Goal: Task Accomplishment & Management: Complete application form

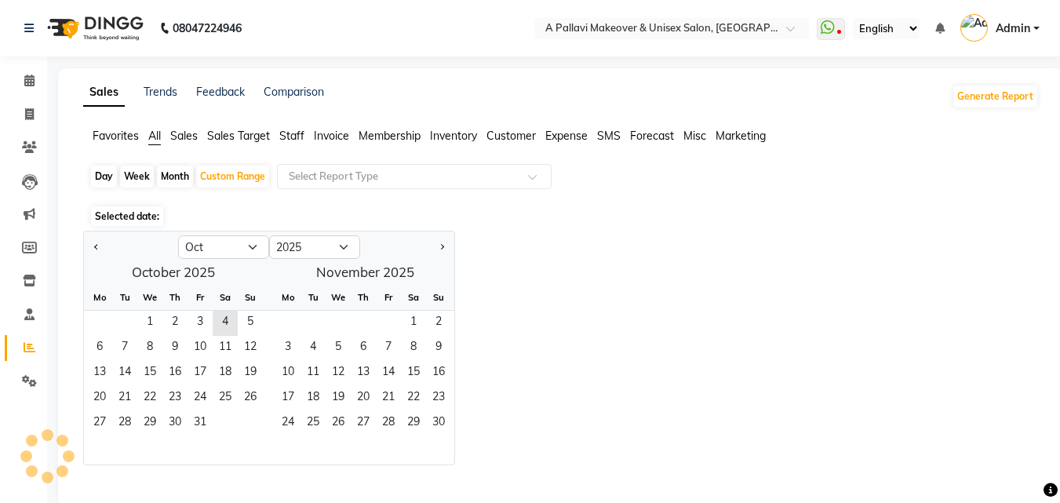
select select "10"
select select "2025"
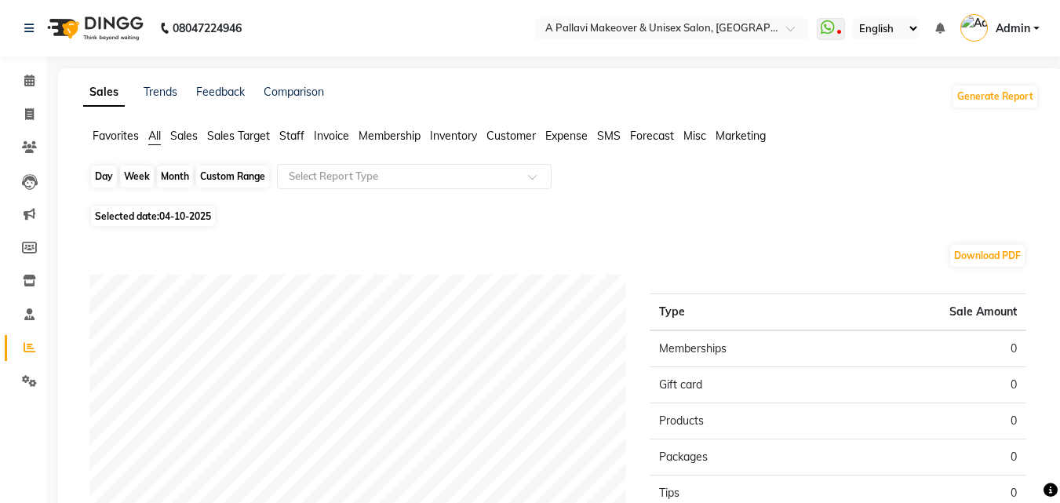
click at [224, 182] on div "Custom Range" at bounding box center [232, 176] width 73 height 22
select select "10"
select select "2025"
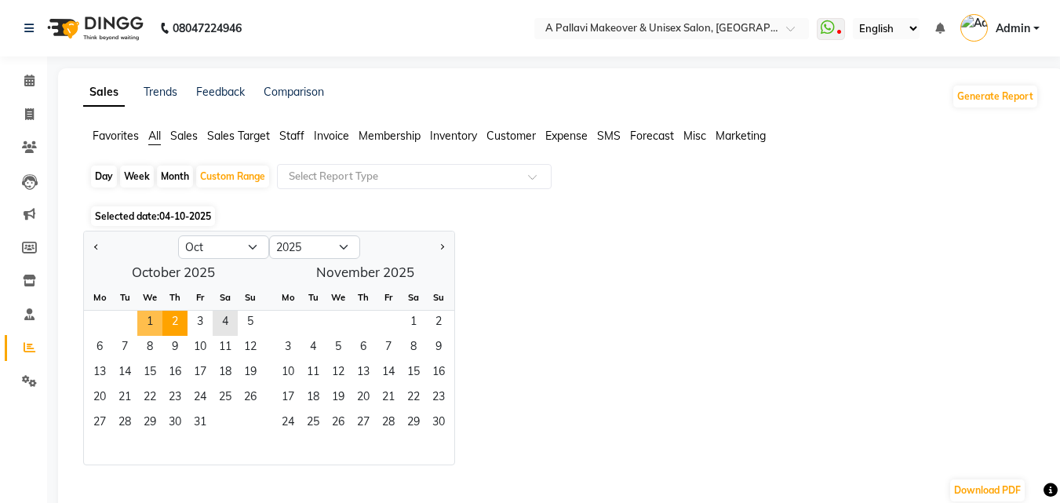
drag, startPoint x: 155, startPoint y: 332, endPoint x: 180, endPoint y: 329, distance: 25.3
click at [165, 332] on div "1 2 3 4 5" at bounding box center [173, 323] width 179 height 25
click at [222, 325] on span "4" at bounding box center [225, 323] width 25 height 25
click at [181, 176] on div "Month" at bounding box center [175, 176] width 36 height 22
select select "10"
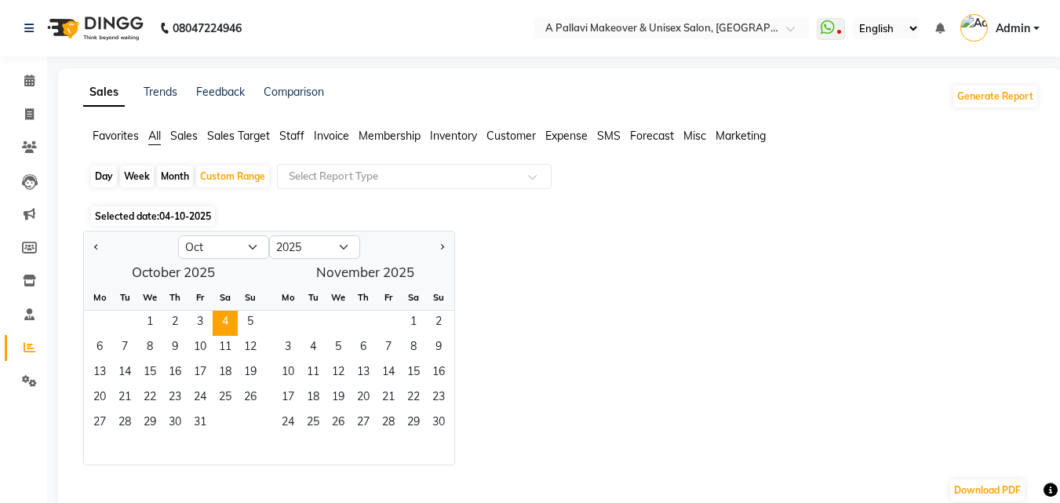
select select "2025"
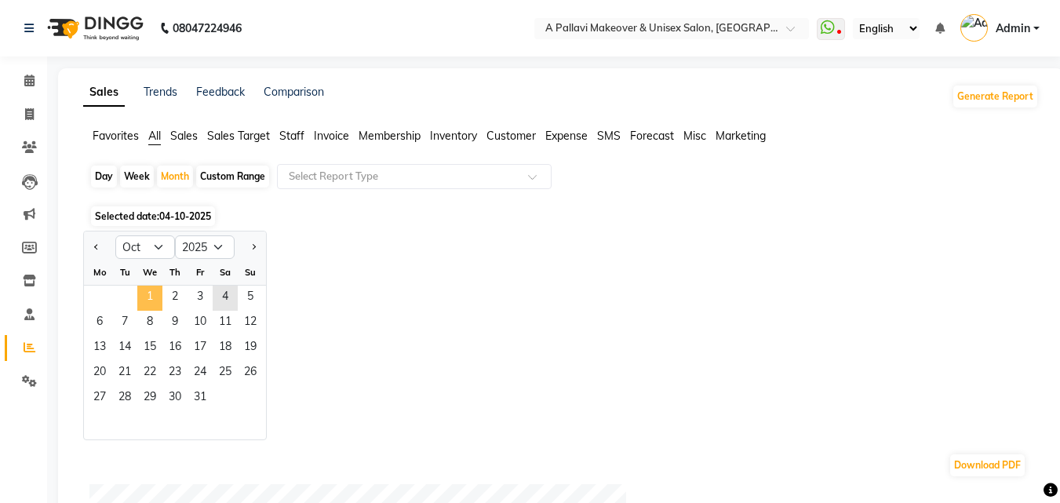
click at [145, 293] on span "1" at bounding box center [149, 297] width 25 height 25
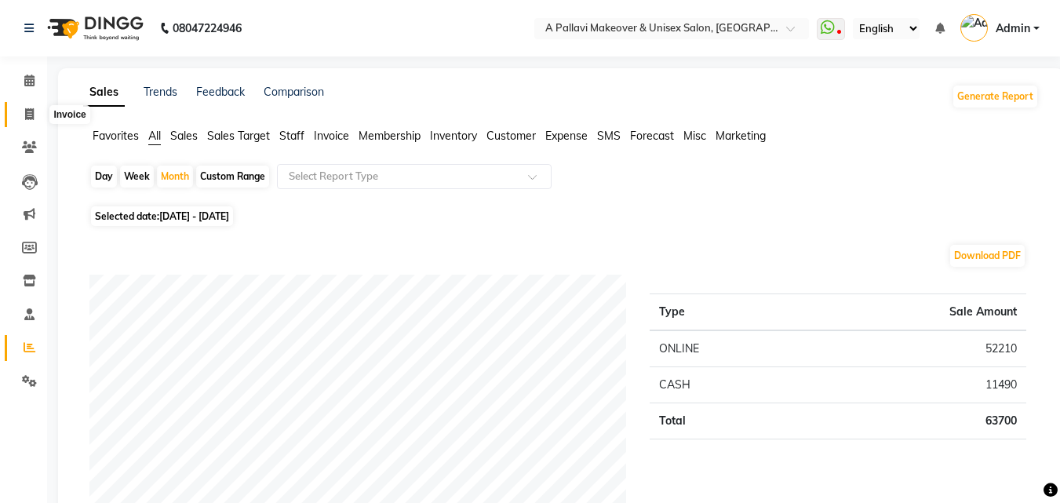
click at [35, 115] on li "Invoice" at bounding box center [23, 115] width 47 height 34
click at [35, 115] on span at bounding box center [29, 115] width 27 height 18
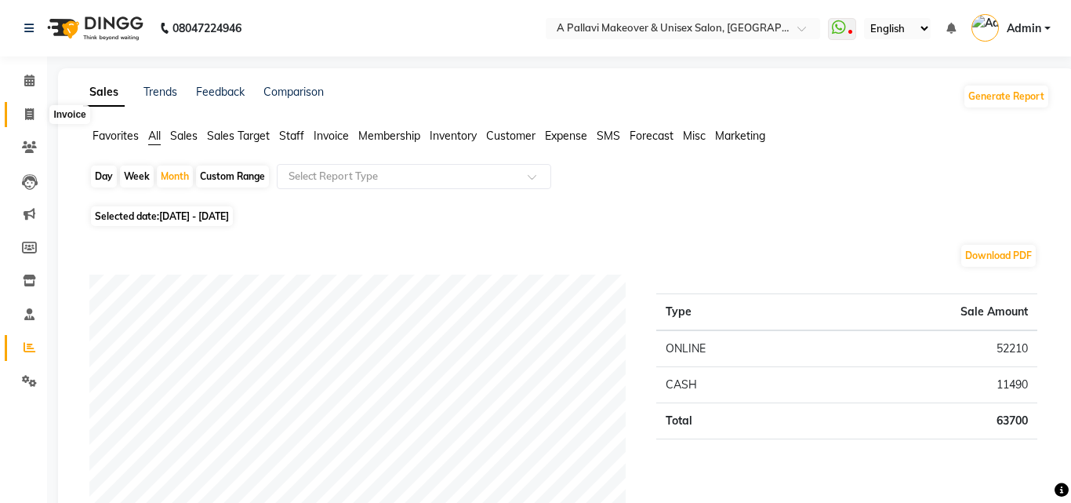
select select "service"
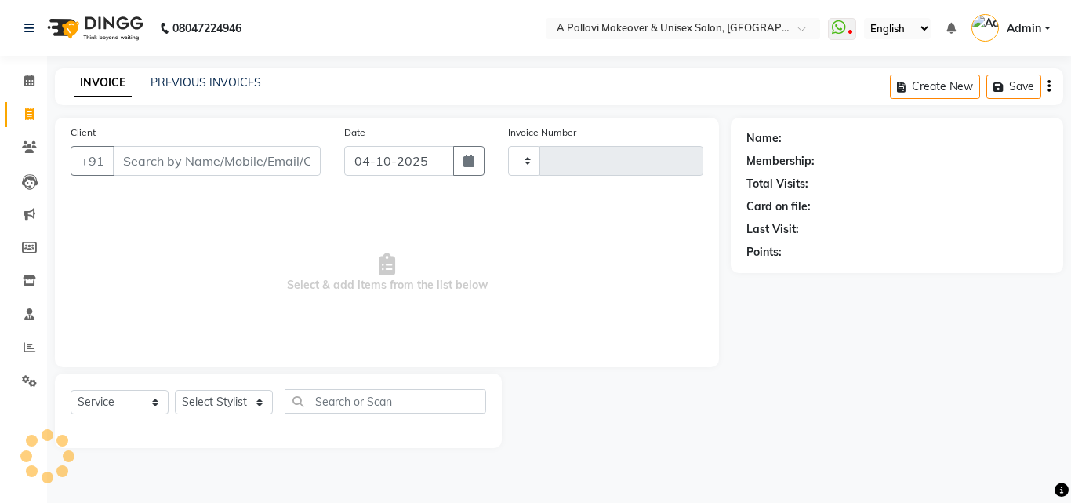
type input "1890"
select select "3573"
click at [157, 198] on span "Select & add items from the list below" at bounding box center [387, 272] width 633 height 157
drag, startPoint x: 165, startPoint y: 264, endPoint x: 238, endPoint y: 344, distance: 108.3
click at [238, 344] on span "Select & add items from the list below" at bounding box center [387, 272] width 633 height 157
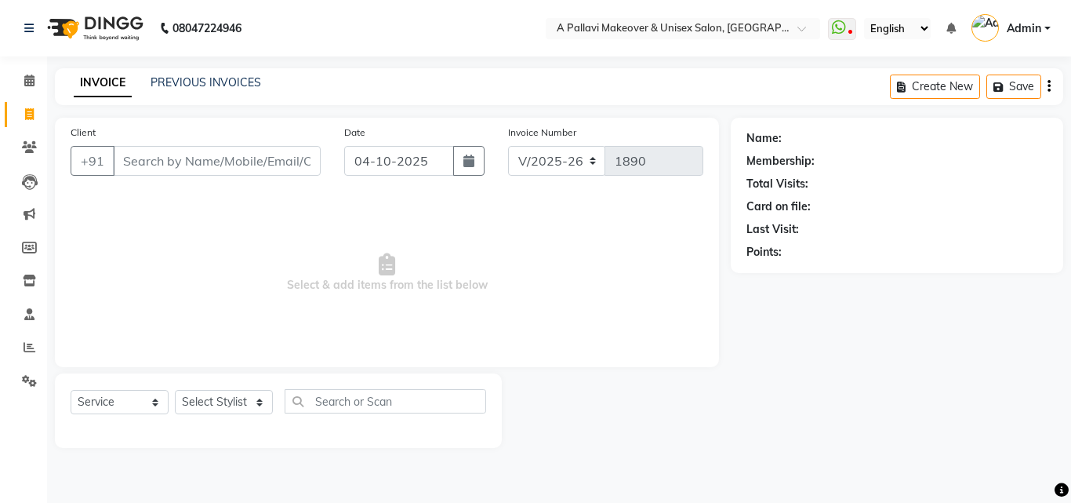
click at [486, 334] on span "Select & add items from the list below" at bounding box center [387, 272] width 633 height 157
click at [231, 76] on link "PREVIOUS INVOICES" at bounding box center [206, 82] width 111 height 14
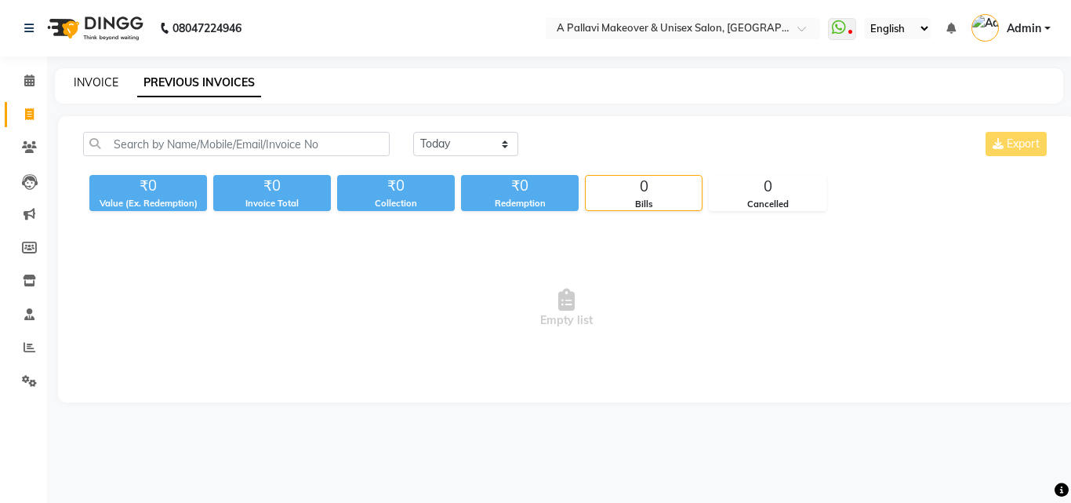
click at [109, 78] on link "INVOICE" at bounding box center [96, 82] width 45 height 14
select select "3573"
select select "service"
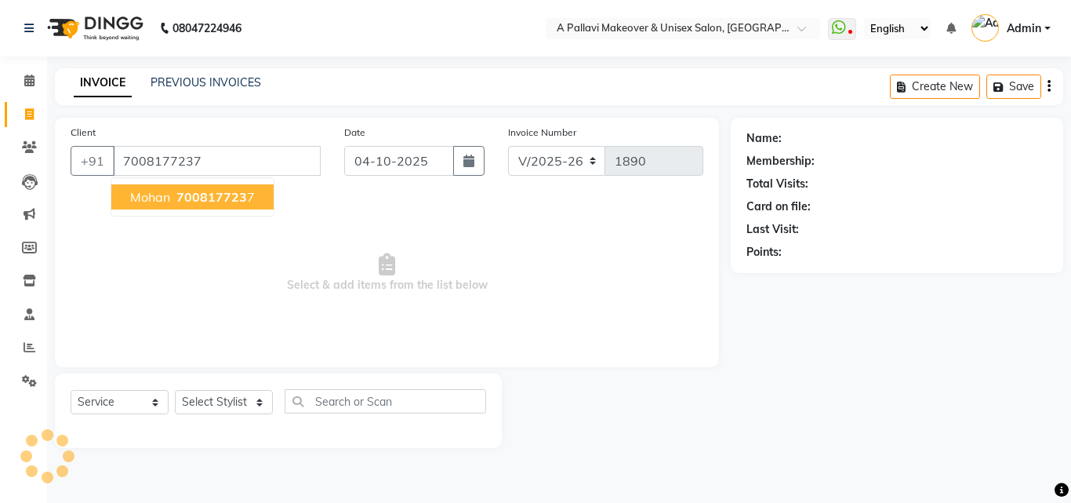
type input "7008177237"
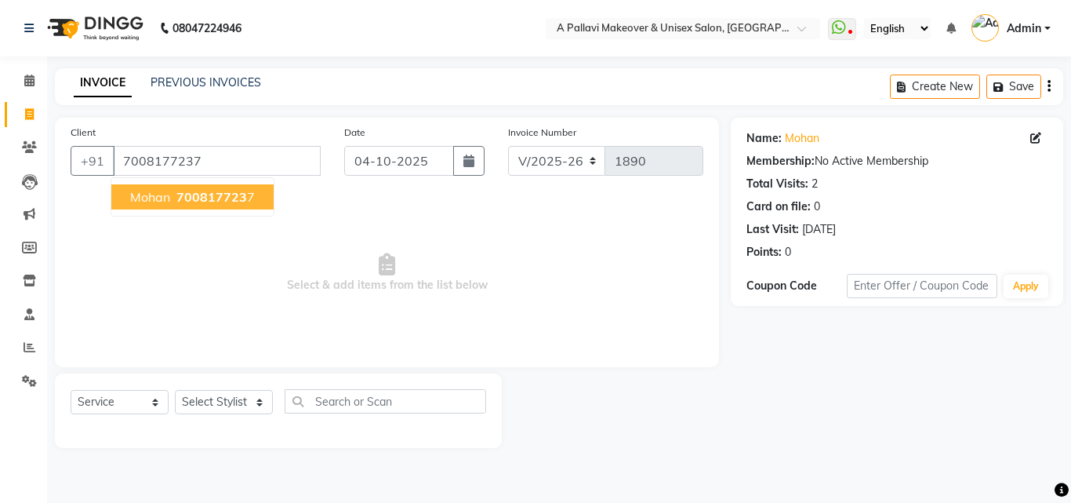
drag, startPoint x: 162, startPoint y: 195, endPoint x: 184, endPoint y: 195, distance: 22.0
click at [163, 195] on span "Mohan" at bounding box center [150, 197] width 40 height 16
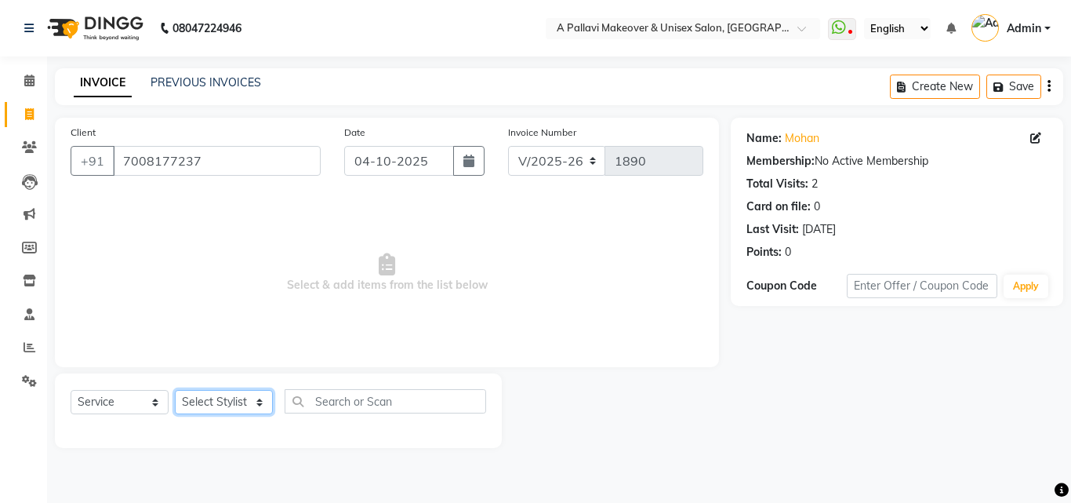
click at [231, 402] on select "Select Stylist [PERSON_NAME] A PALLAVI Archana [PERSON_NAME] [PERSON_NAME] [PER…" at bounding box center [224, 402] width 98 height 24
select select "68912"
click at [175, 390] on select "Select Stylist [PERSON_NAME] A PALLAVI Archana [PERSON_NAME] [PERSON_NAME] [PER…" at bounding box center [224, 402] width 98 height 24
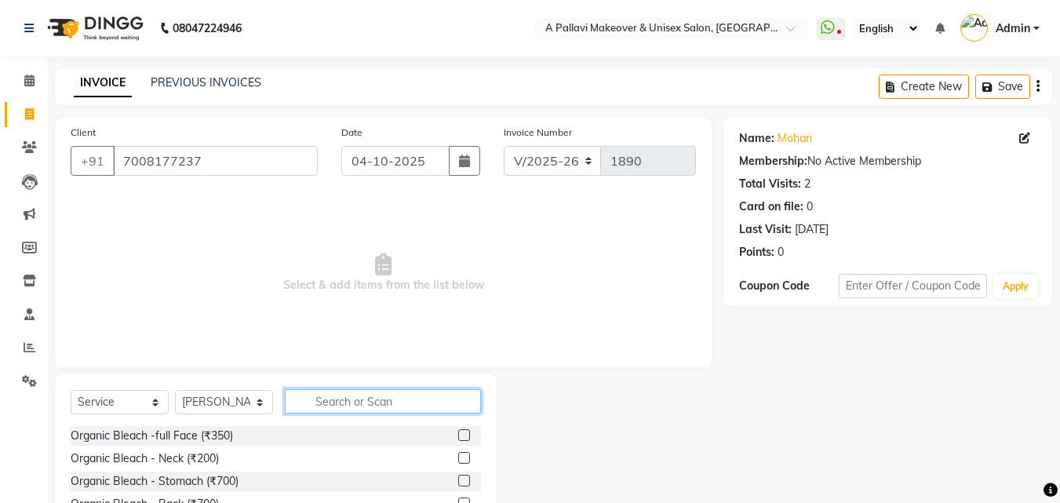
click at [328, 399] on input "text" at bounding box center [383, 401] width 196 height 24
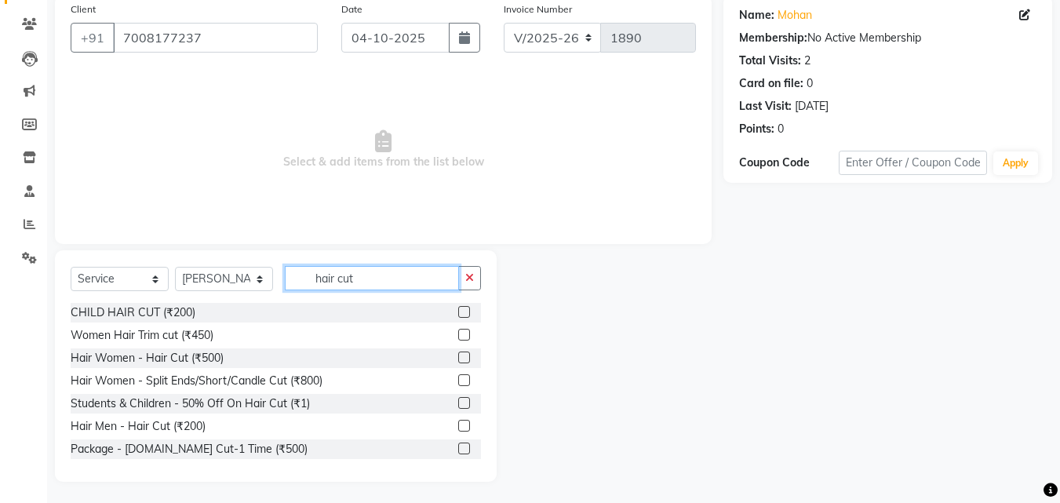
scroll to position [125, 0]
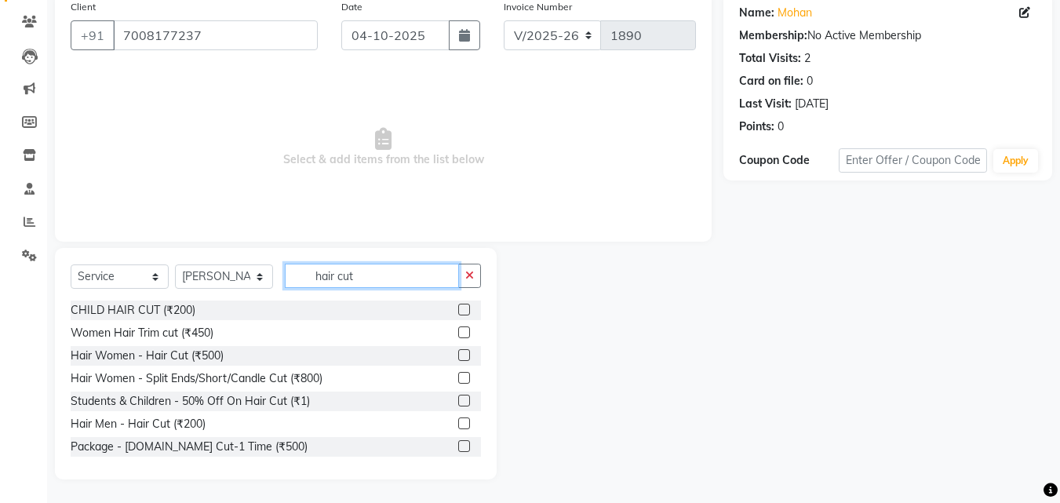
type input "hair cut"
click at [458, 420] on label at bounding box center [464, 423] width 12 height 12
click at [458, 420] on input "checkbox" at bounding box center [463, 424] width 10 height 10
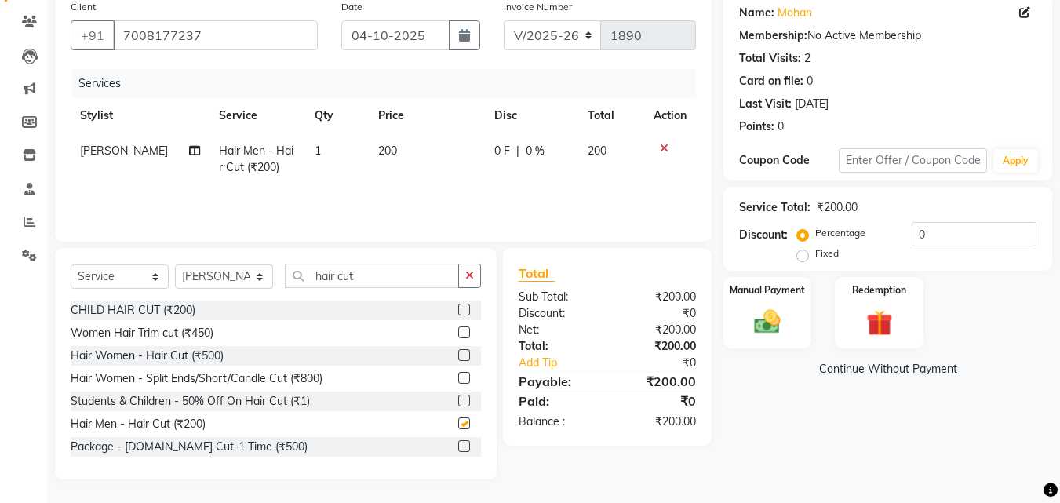
checkbox input "false"
click at [755, 310] on img at bounding box center [767, 321] width 44 height 31
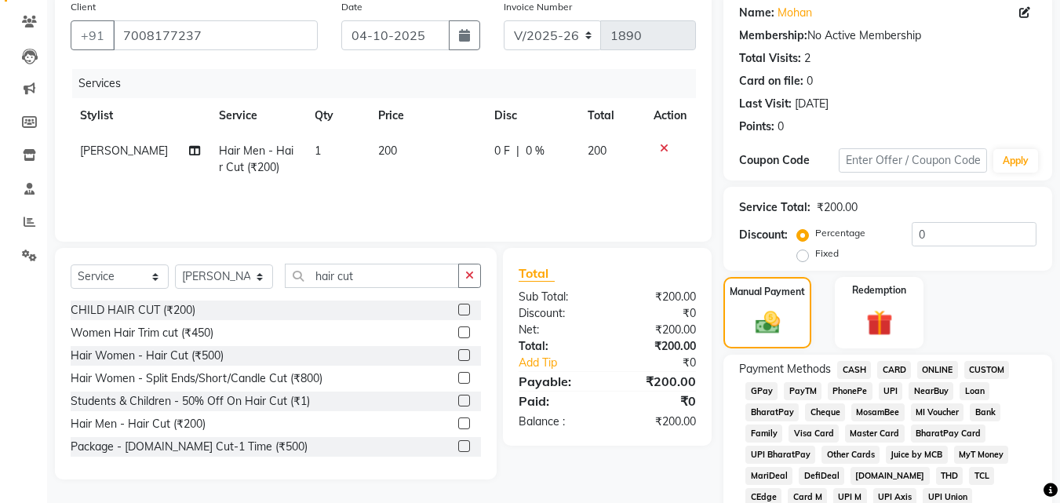
click at [935, 367] on span "ONLINE" at bounding box center [937, 370] width 41 height 18
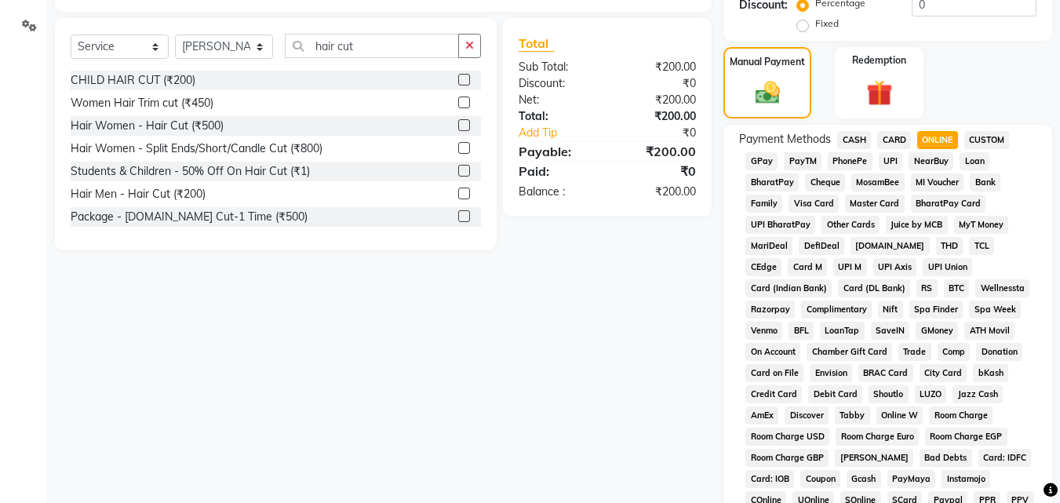
scroll to position [696, 0]
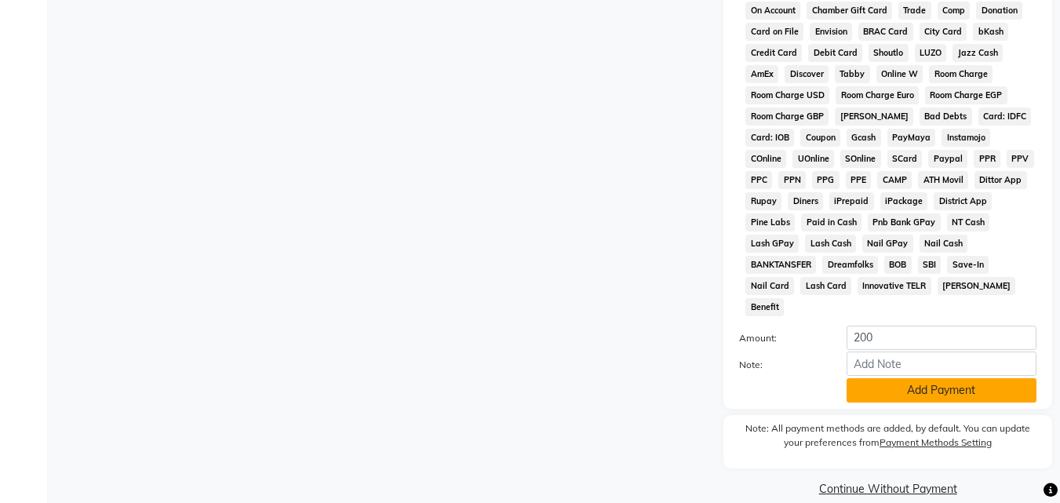
click at [916, 378] on button "Add Payment" at bounding box center [941, 390] width 190 height 24
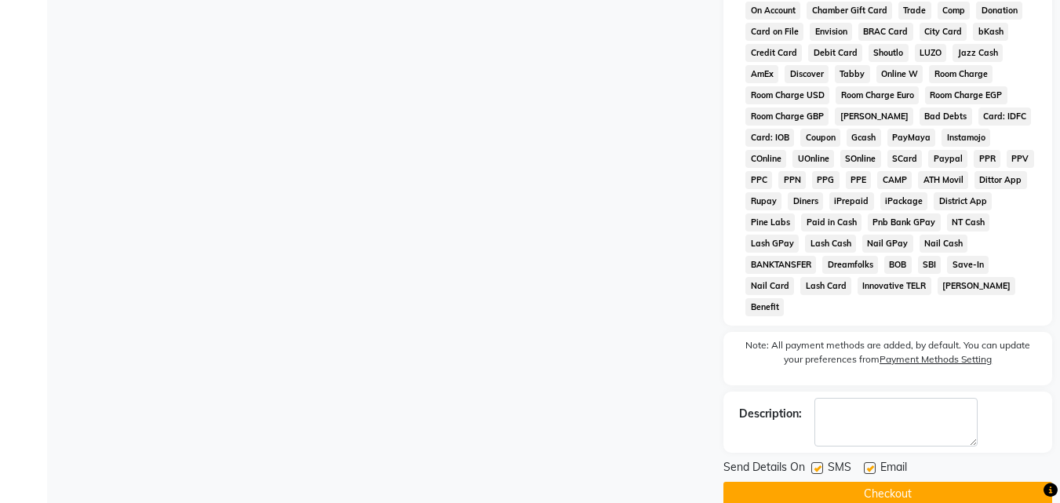
click at [926, 482] on button "Checkout" at bounding box center [887, 494] width 329 height 24
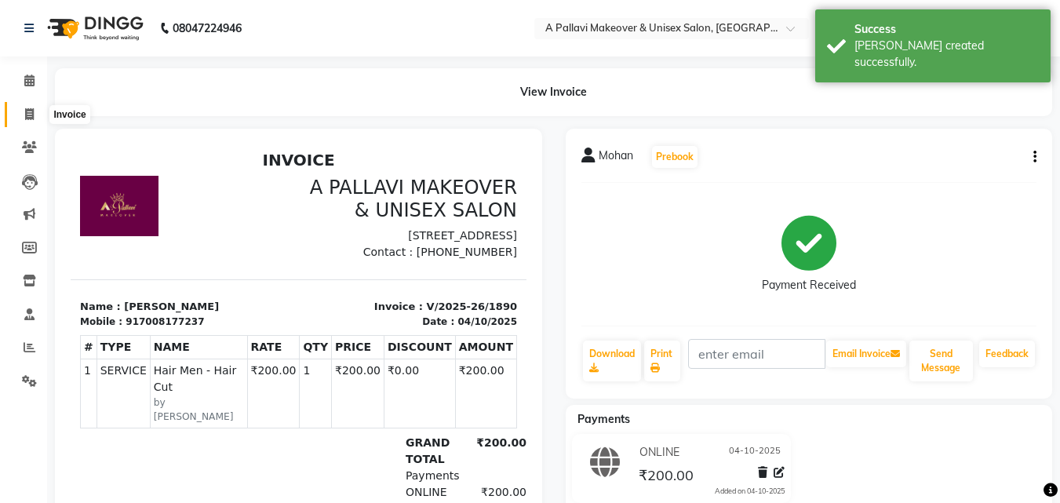
click at [27, 118] on icon at bounding box center [29, 114] width 9 height 12
select select "service"
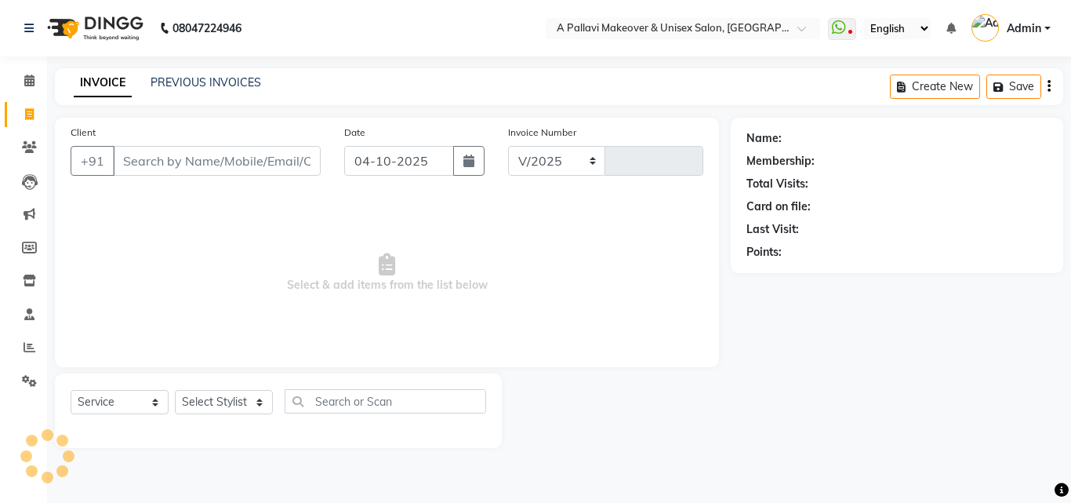
select select "3573"
type input "1891"
click at [215, 87] on link "PREVIOUS INVOICES" at bounding box center [206, 82] width 111 height 14
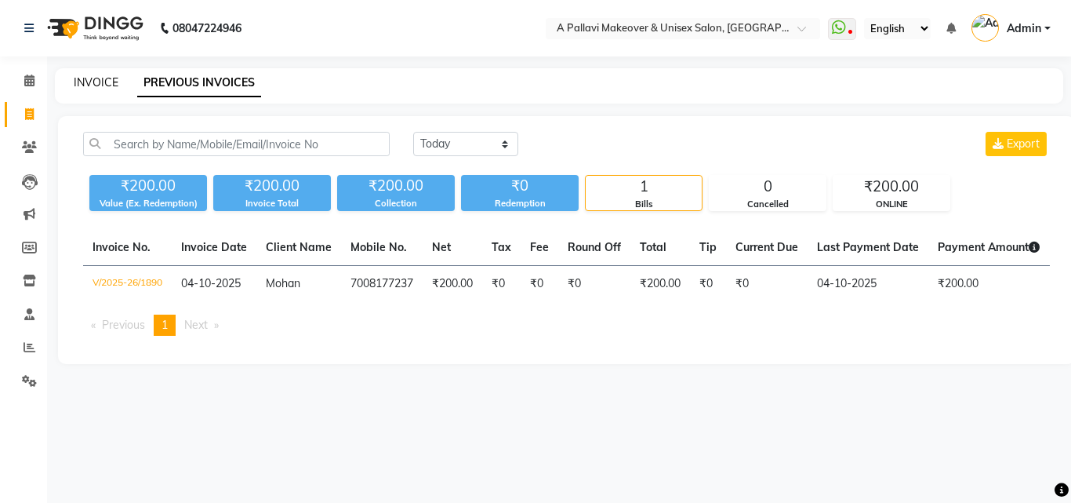
click at [93, 87] on link "INVOICE" at bounding box center [96, 82] width 45 height 14
select select "3573"
select select "service"
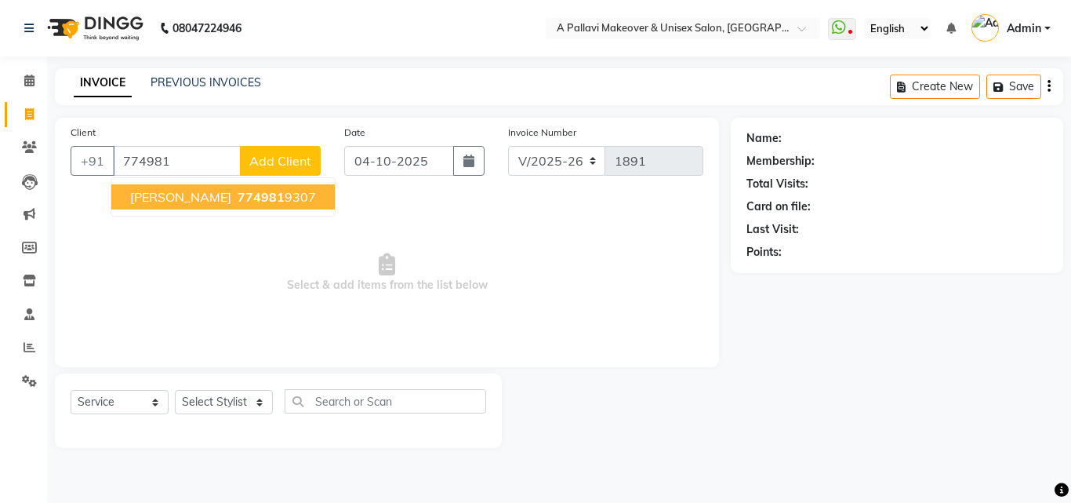
click at [238, 202] on span "774981" at bounding box center [261, 197] width 47 height 16
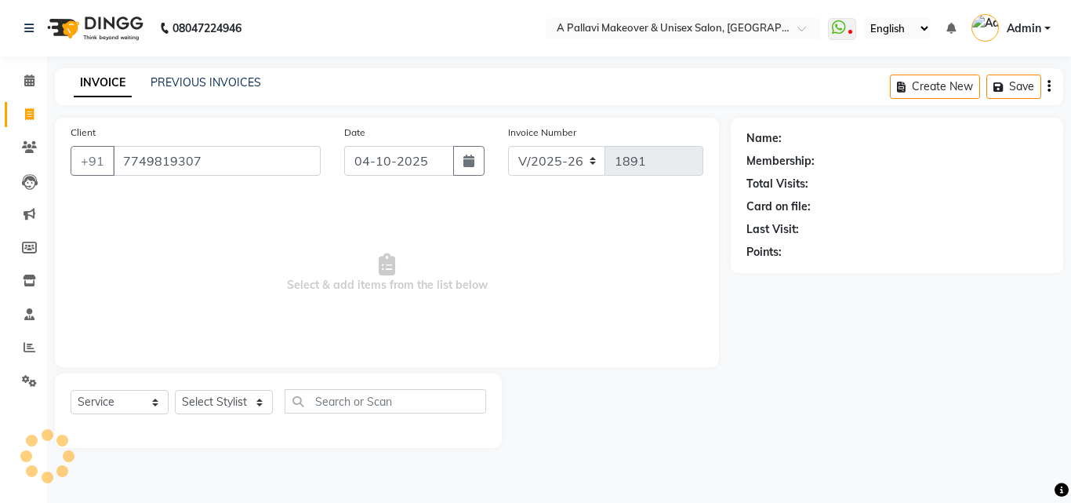
type input "7749819307"
select select "1: Object"
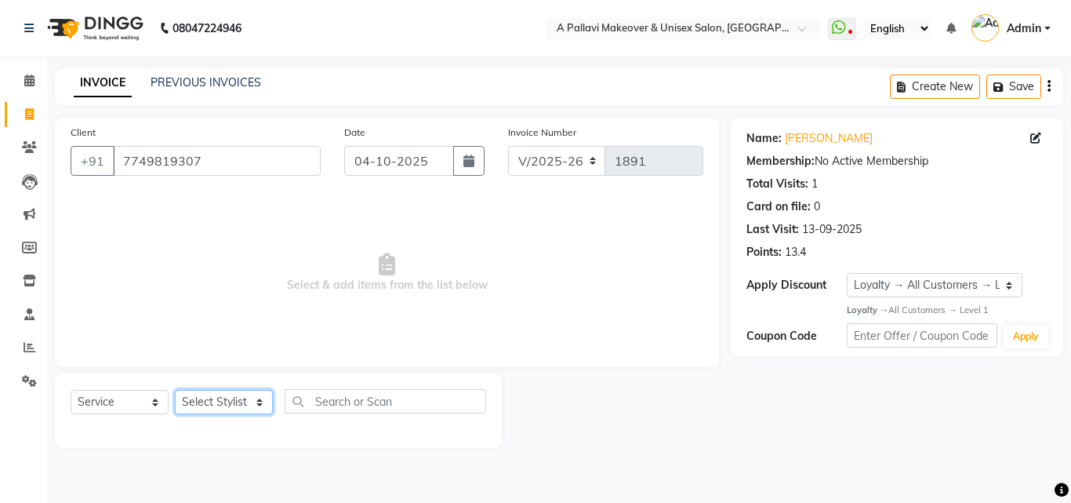
click at [233, 402] on select "Select Stylist [PERSON_NAME] A PALLAVI Archana [PERSON_NAME] [PERSON_NAME] [PER…" at bounding box center [224, 402] width 98 height 24
select select "19459"
click at [175, 390] on select "Select Stylist [PERSON_NAME] A PALLAVI Archana [PERSON_NAME] [PERSON_NAME] [PER…" at bounding box center [224, 402] width 98 height 24
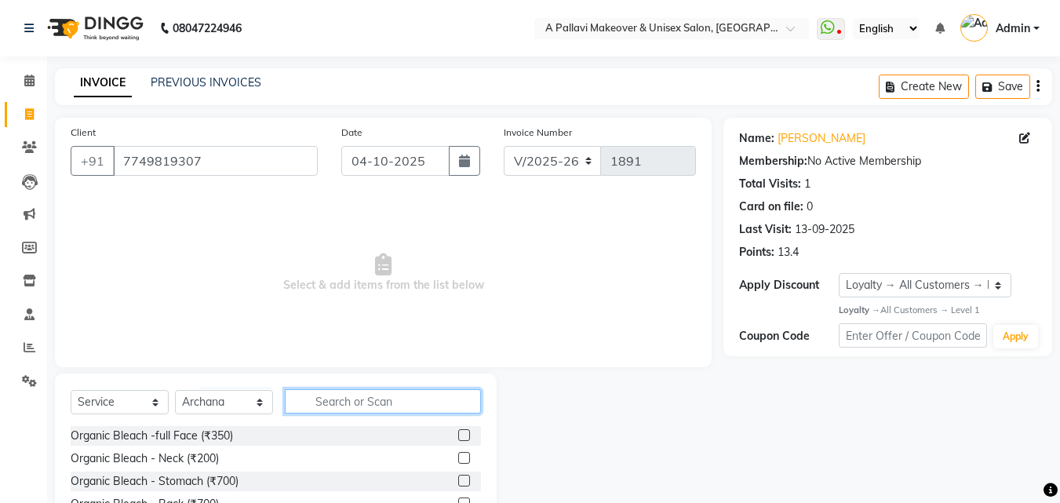
click at [329, 400] on input "text" at bounding box center [383, 401] width 196 height 24
type input "clea"
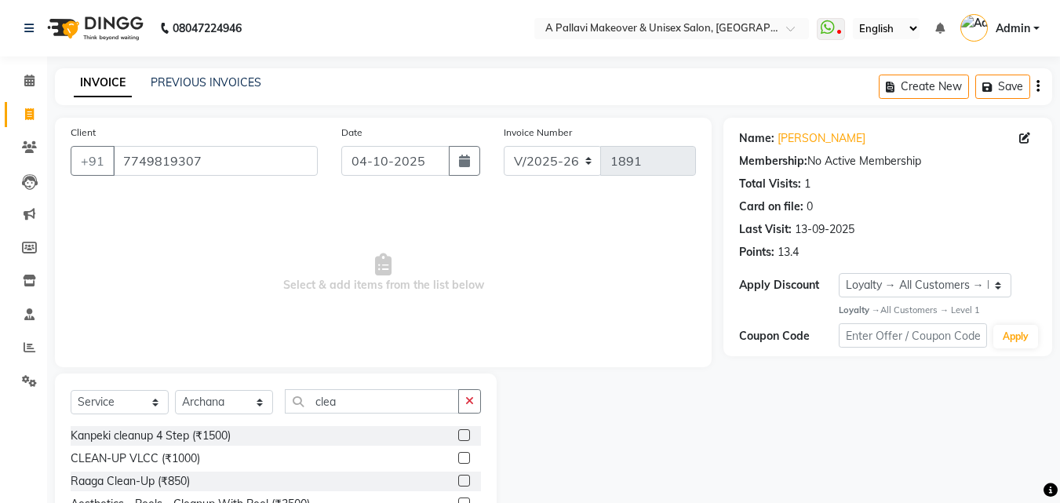
click at [458, 456] on label at bounding box center [464, 458] width 12 height 12
click at [458, 456] on input "checkbox" at bounding box center [463, 458] width 10 height 10
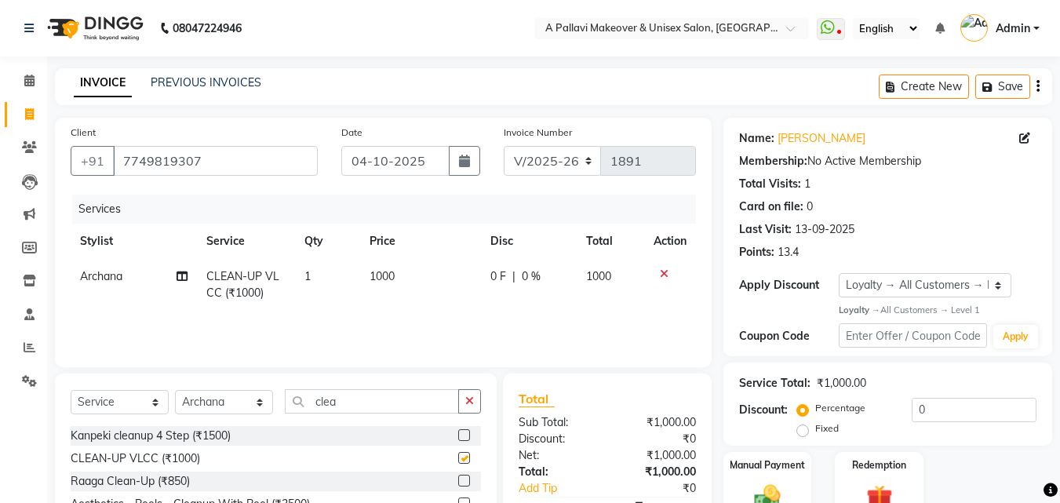
checkbox input "false"
click at [471, 405] on icon "button" at bounding box center [469, 400] width 9 height 11
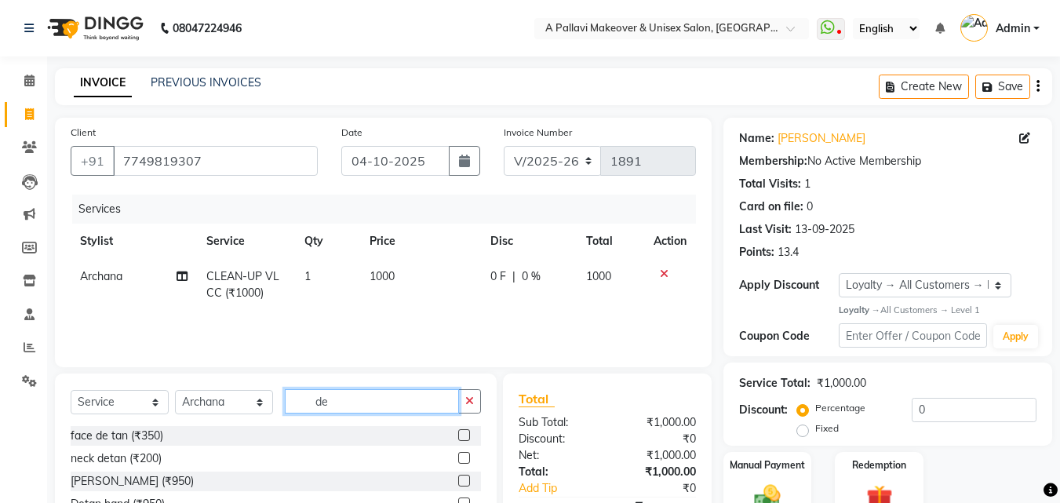
type input "de"
click at [458, 436] on label at bounding box center [464, 435] width 12 height 12
click at [458, 436] on input "checkbox" at bounding box center [463, 436] width 10 height 10
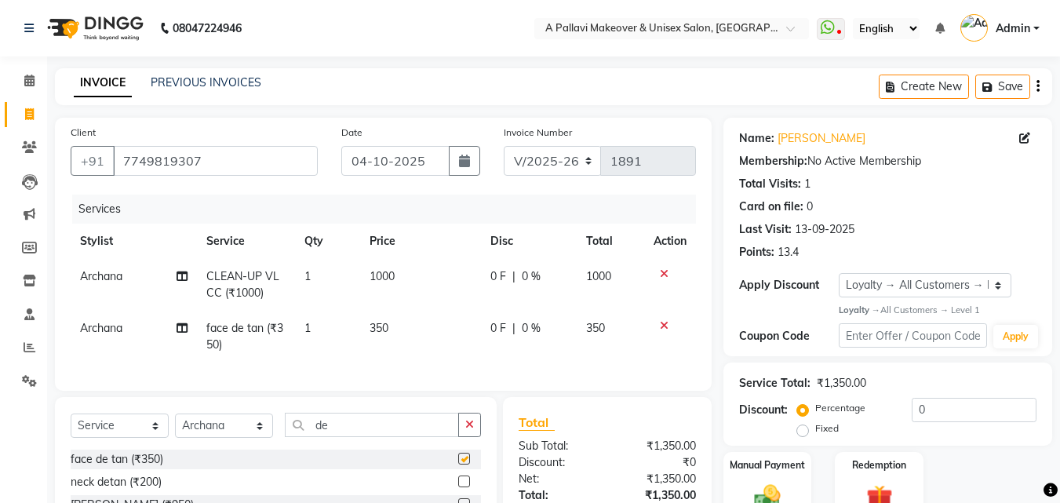
checkbox input "false"
click at [458, 487] on label at bounding box center [464, 481] width 12 height 12
click at [458, 487] on input "checkbox" at bounding box center [463, 482] width 10 height 10
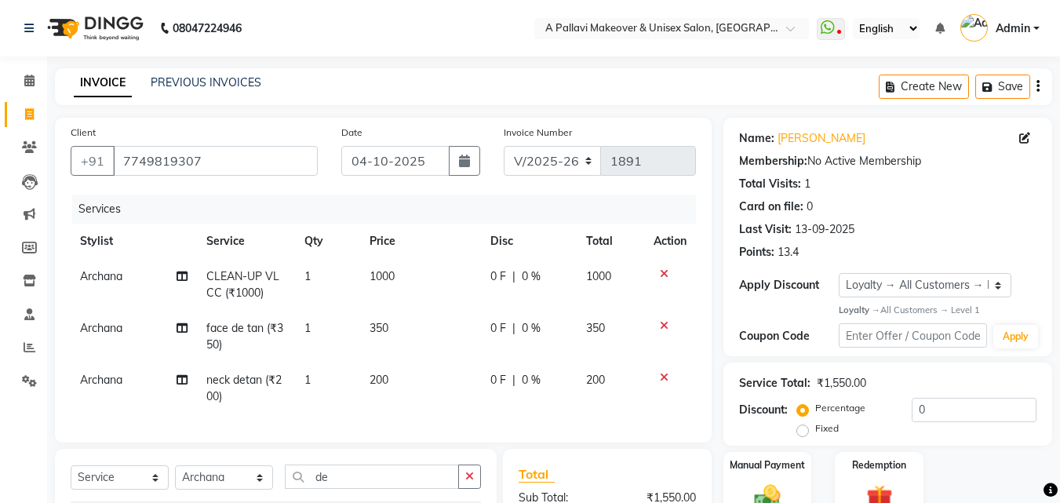
checkbox input "false"
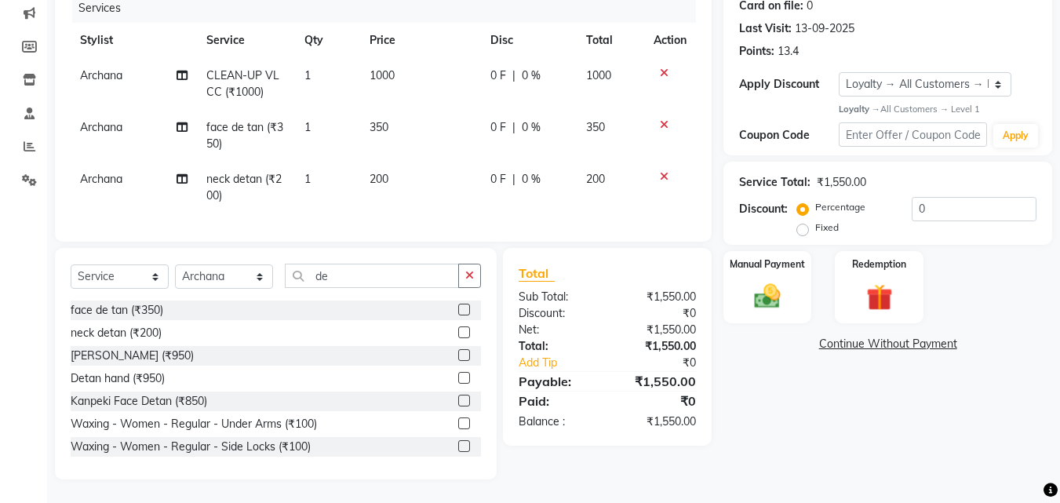
scroll to position [213, 0]
click at [475, 269] on button "button" at bounding box center [469, 276] width 23 height 24
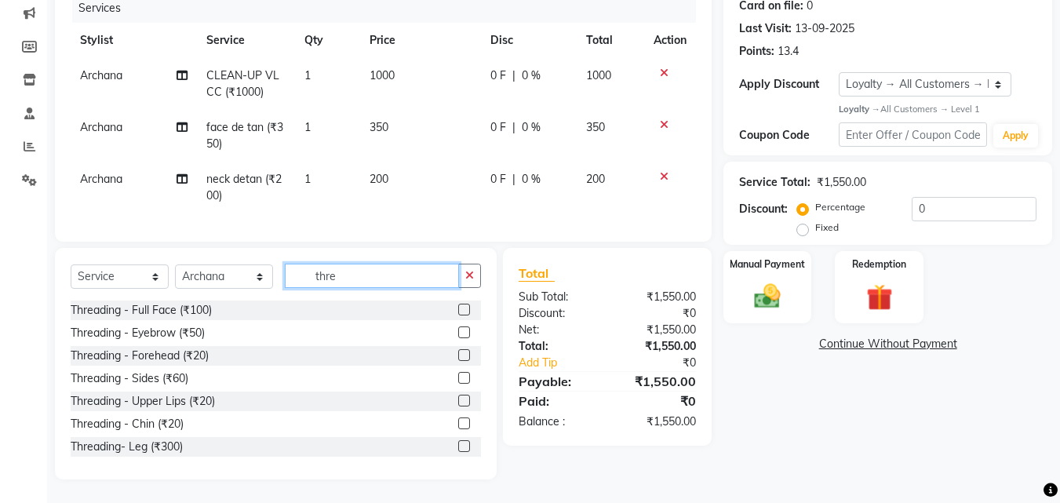
type input "thre"
click at [458, 330] on label at bounding box center [464, 332] width 12 height 12
click at [458, 330] on input "checkbox" at bounding box center [463, 333] width 10 height 10
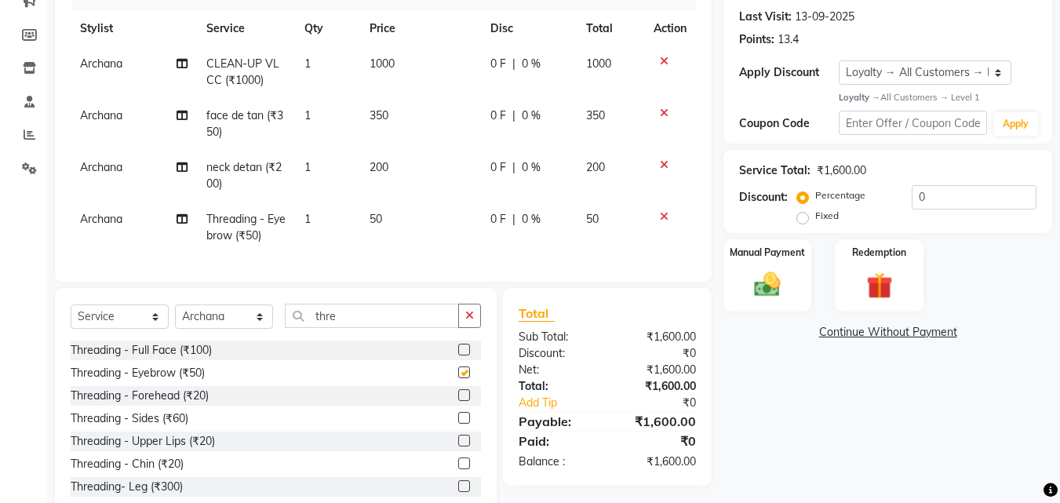
checkbox input "false"
click at [458, 401] on label at bounding box center [464, 395] width 12 height 12
click at [458, 401] on input "checkbox" at bounding box center [463, 396] width 10 height 10
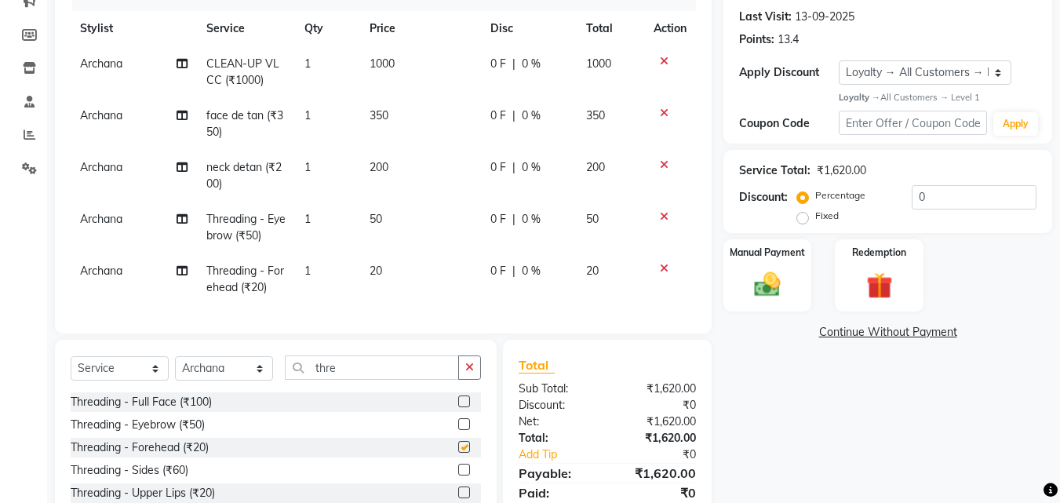
checkbox input "false"
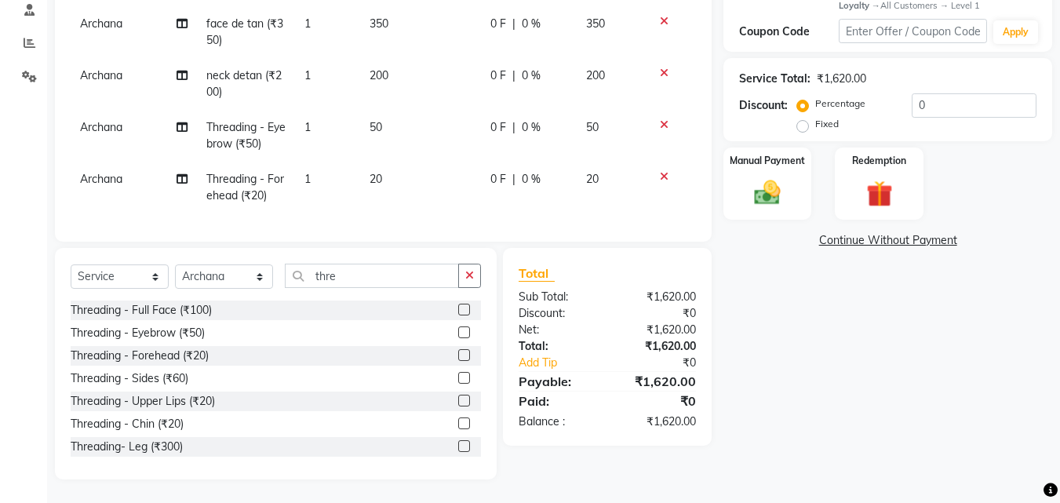
scroll to position [316, 0]
click at [790, 176] on div "Manual Payment" at bounding box center [768, 183] width 92 height 75
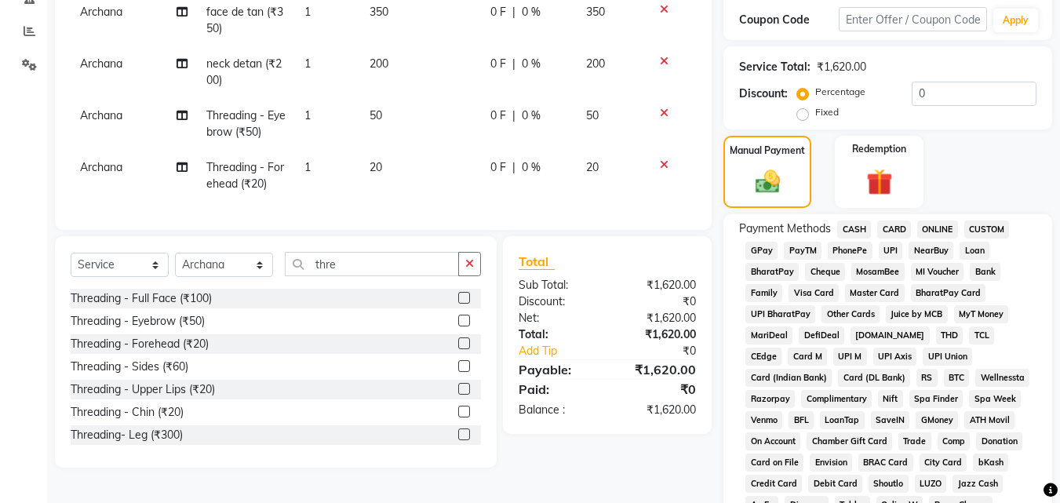
click at [933, 230] on span "ONLINE" at bounding box center [937, 229] width 41 height 18
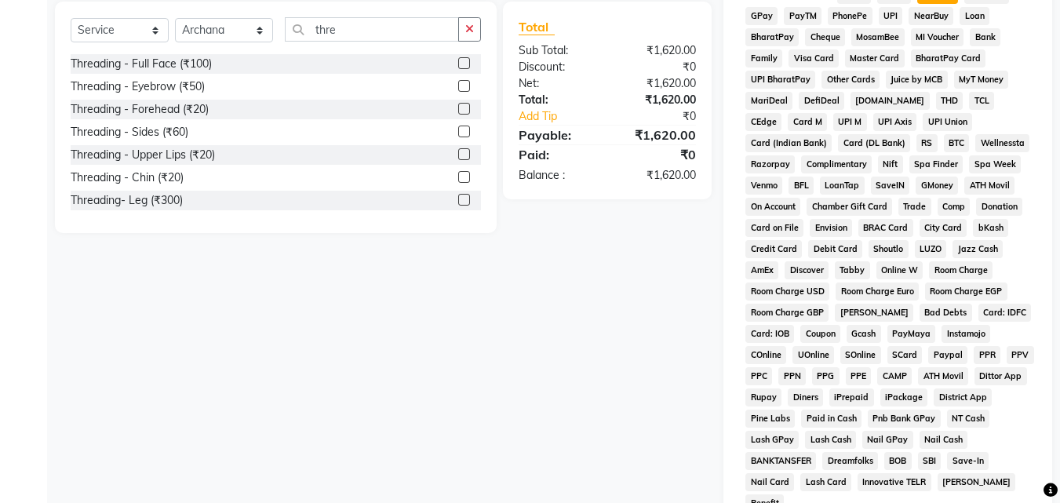
scroll to position [747, 0]
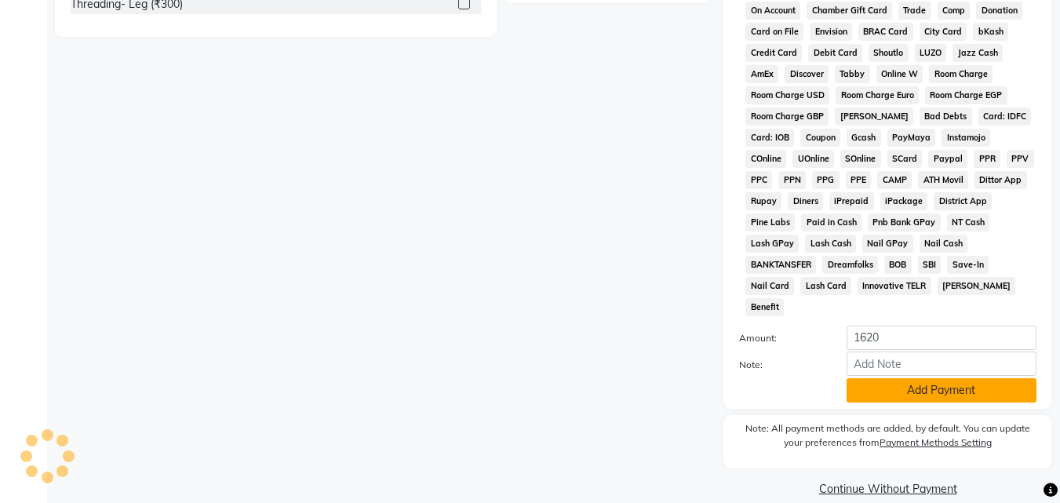
click at [954, 378] on button "Add Payment" at bounding box center [941, 390] width 190 height 24
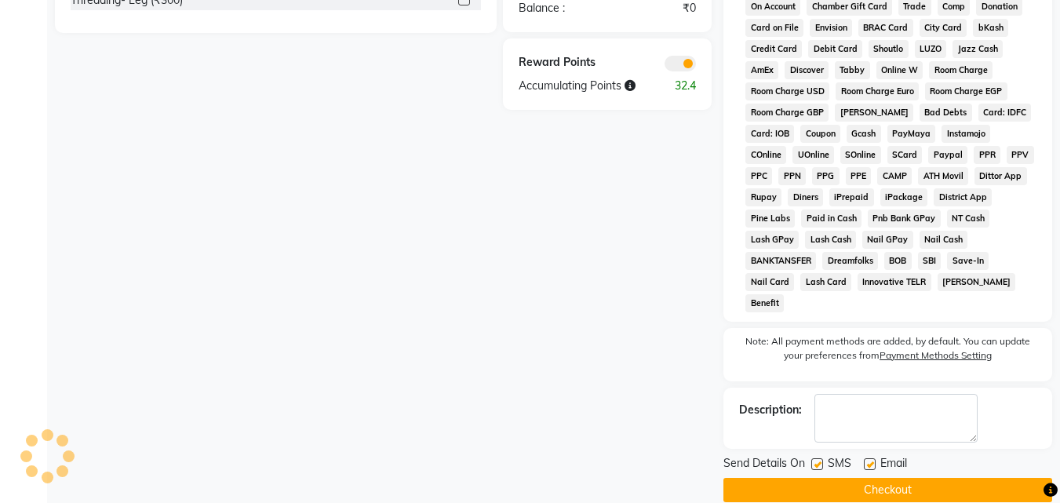
scroll to position [752, 0]
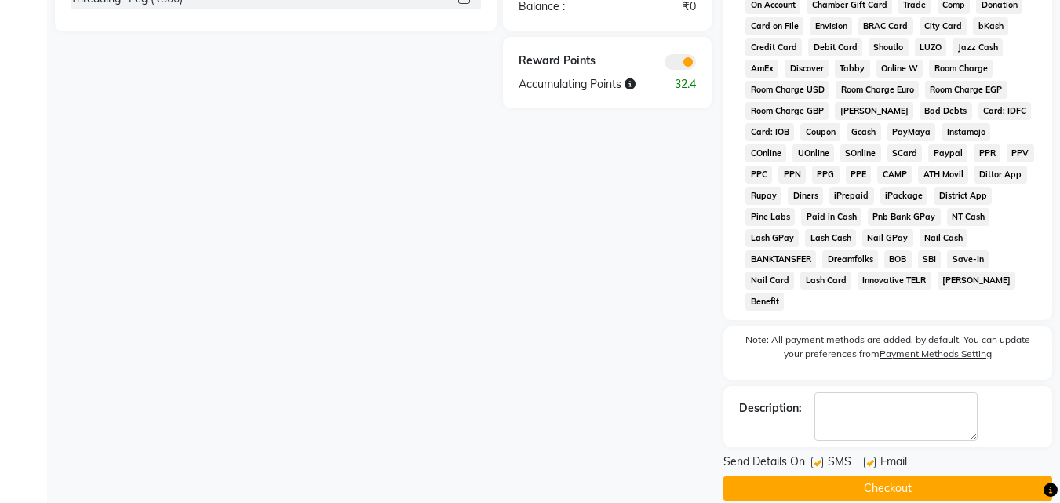
click at [942, 476] on button "Checkout" at bounding box center [887, 488] width 329 height 24
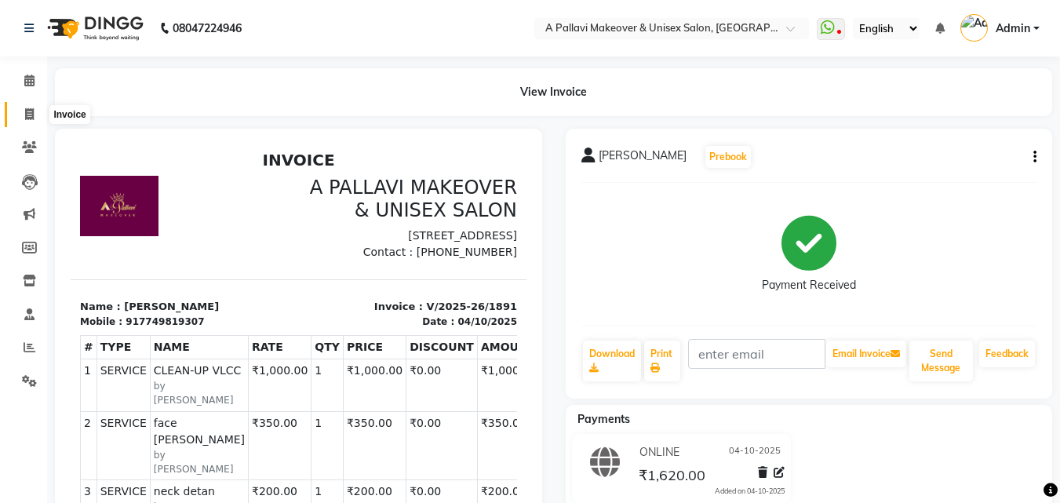
click at [24, 117] on span at bounding box center [29, 115] width 27 height 18
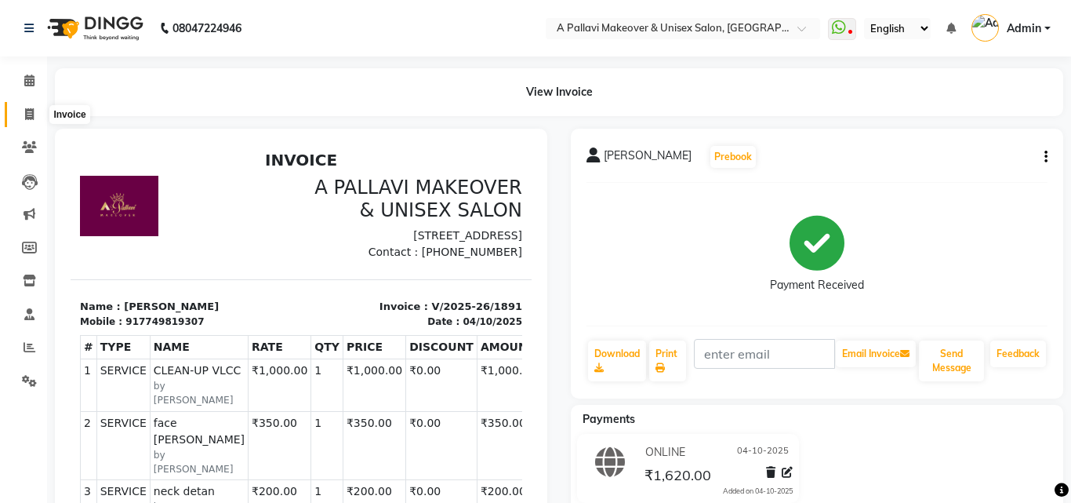
select select "service"
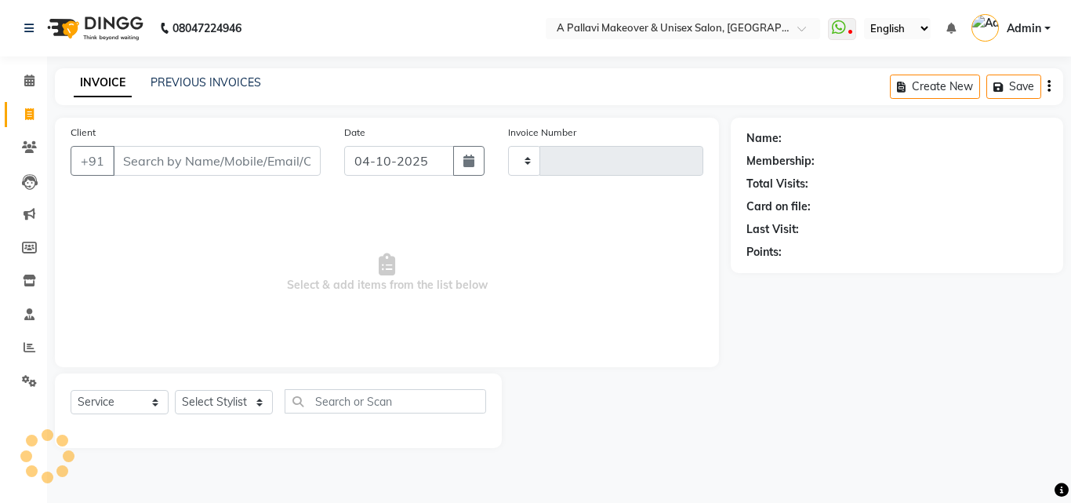
type input "1892"
select select "3573"
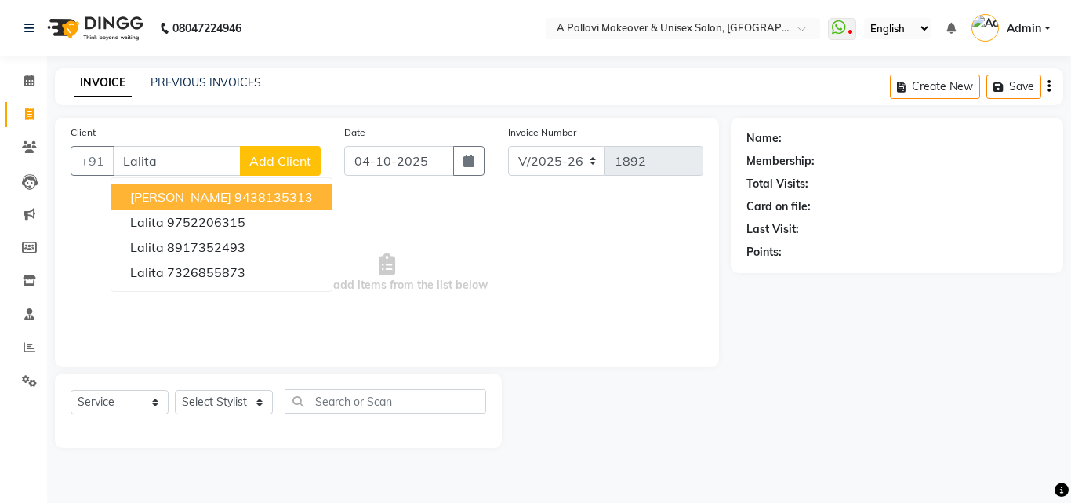
click at [246, 201] on ngb-highlight "9438135313" at bounding box center [273, 197] width 78 height 16
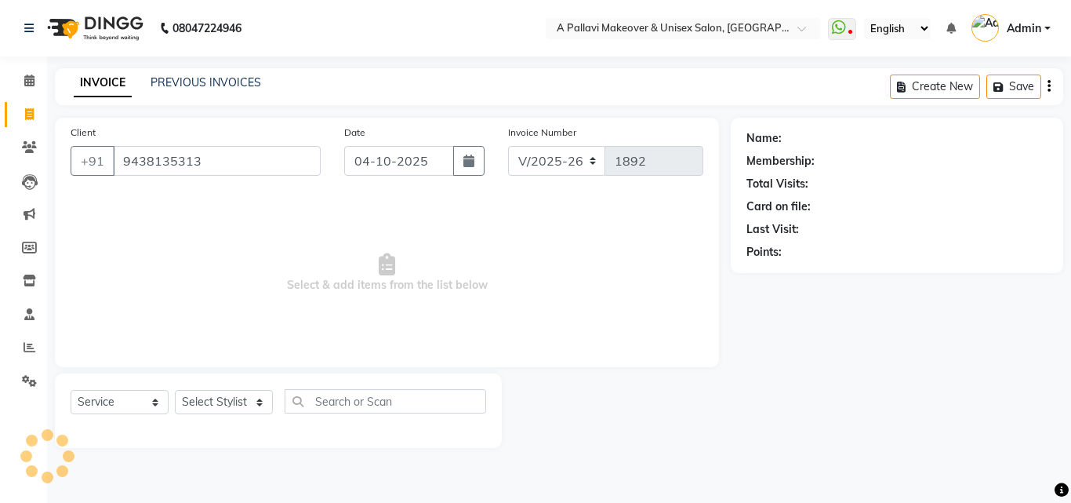
type input "9438135313"
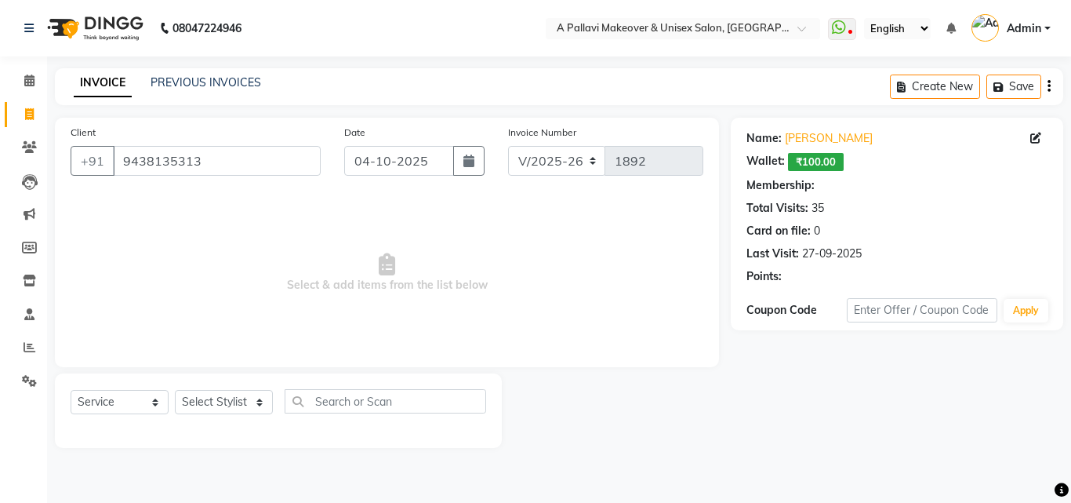
select select "1: Object"
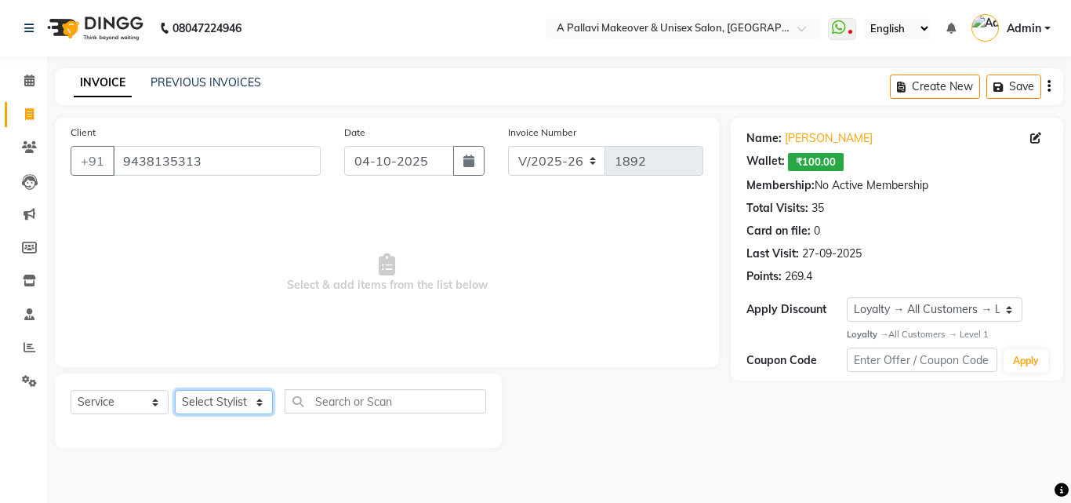
click at [233, 390] on select "Select Stylist [PERSON_NAME] A PALLAVI Archana [PERSON_NAME] [PERSON_NAME] [PER…" at bounding box center [224, 402] width 98 height 24
select select "19459"
click at [175, 390] on select "Select Stylist [PERSON_NAME] A PALLAVI Archana [PERSON_NAME] [PERSON_NAME] [PER…" at bounding box center [224, 402] width 98 height 24
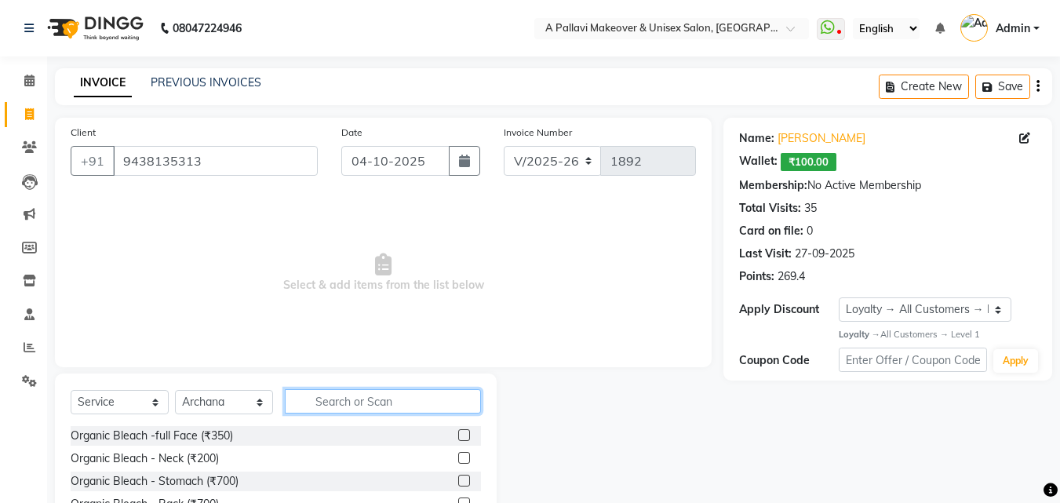
click at [325, 394] on input "text" at bounding box center [383, 401] width 196 height 24
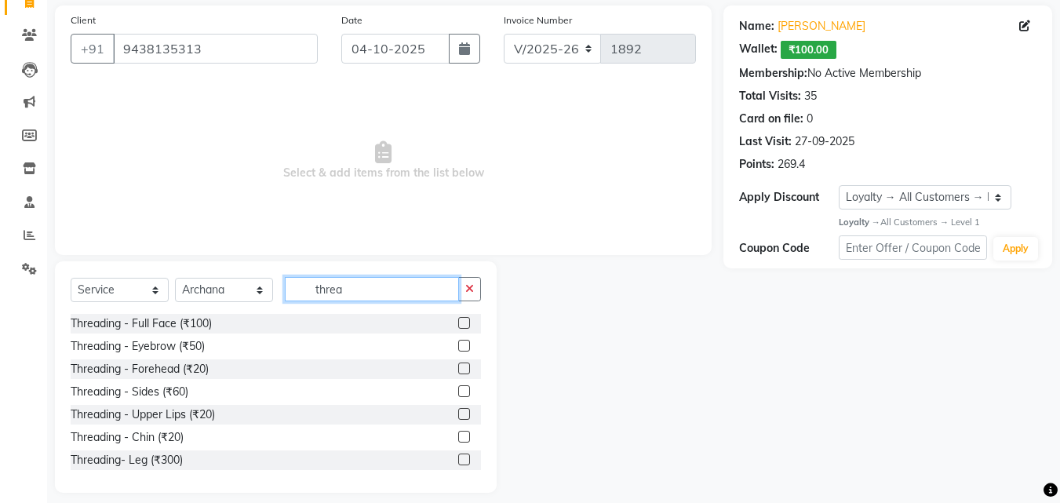
scroll to position [125, 0]
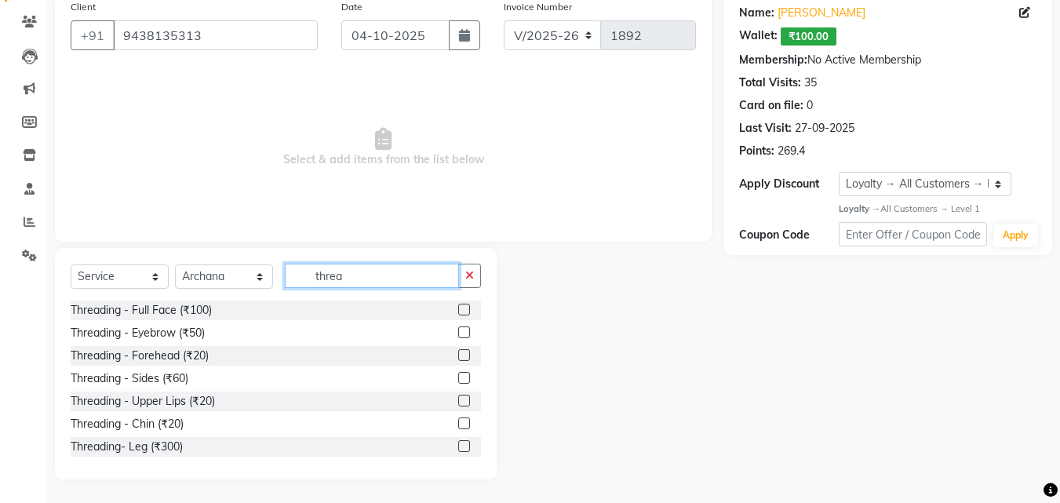
type input "threa"
click at [458, 330] on label at bounding box center [464, 332] width 12 height 12
click at [458, 330] on input "checkbox" at bounding box center [463, 333] width 10 height 10
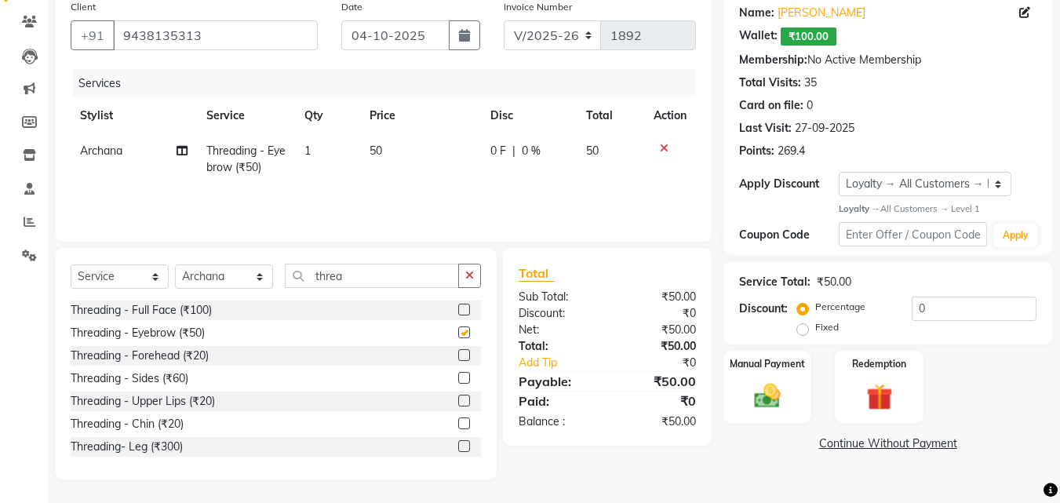
checkbox input "false"
click at [757, 405] on img at bounding box center [767, 395] width 44 height 31
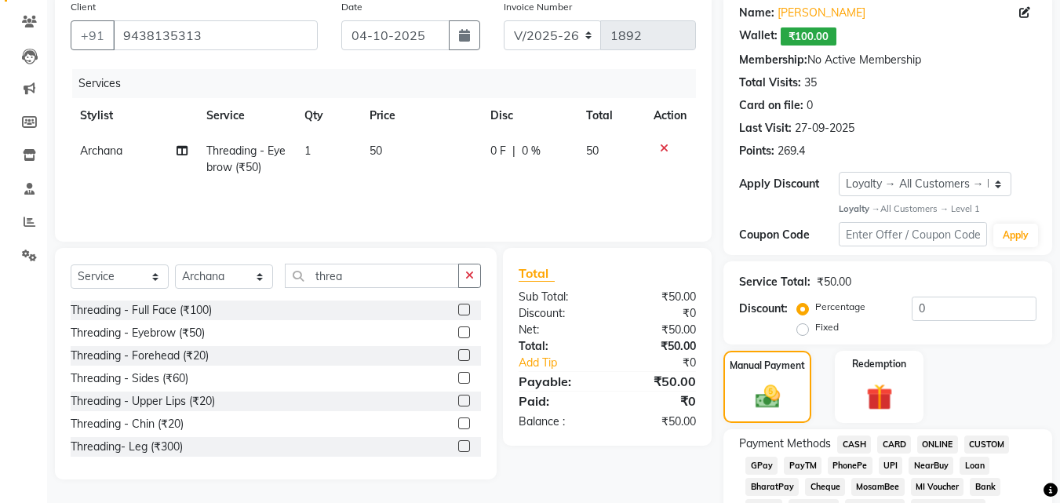
click at [939, 437] on span "ONLINE" at bounding box center [937, 444] width 41 height 18
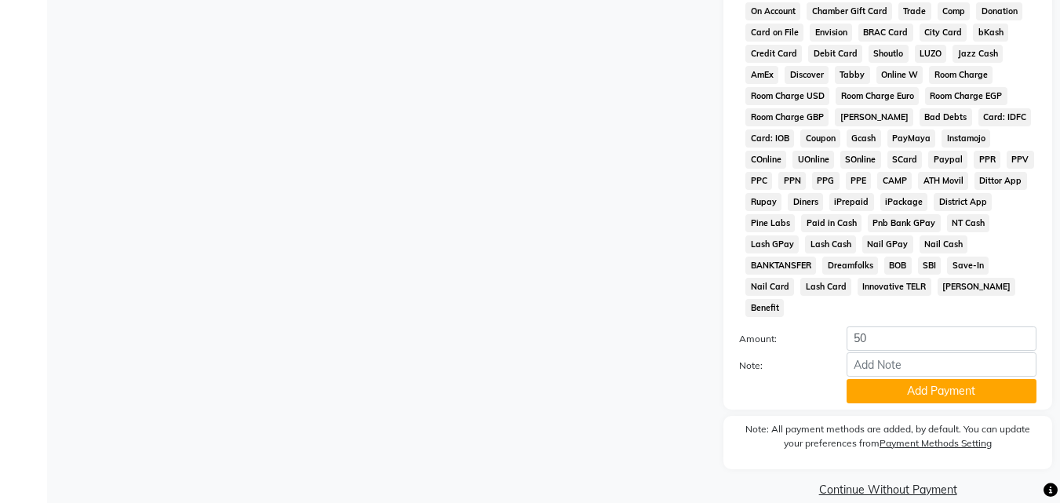
scroll to position [771, 0]
click at [885, 378] on button "Add Payment" at bounding box center [941, 390] width 190 height 24
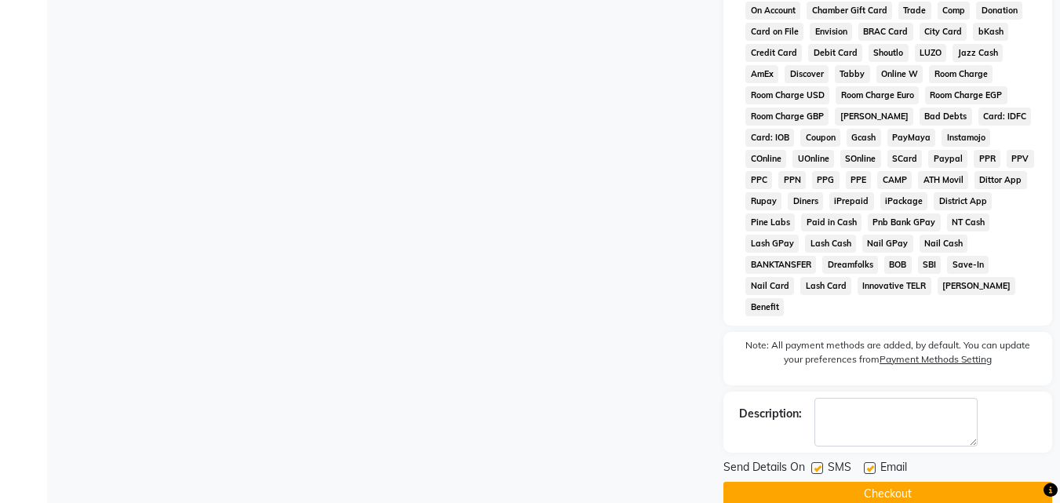
click at [884, 482] on button "Checkout" at bounding box center [887, 494] width 329 height 24
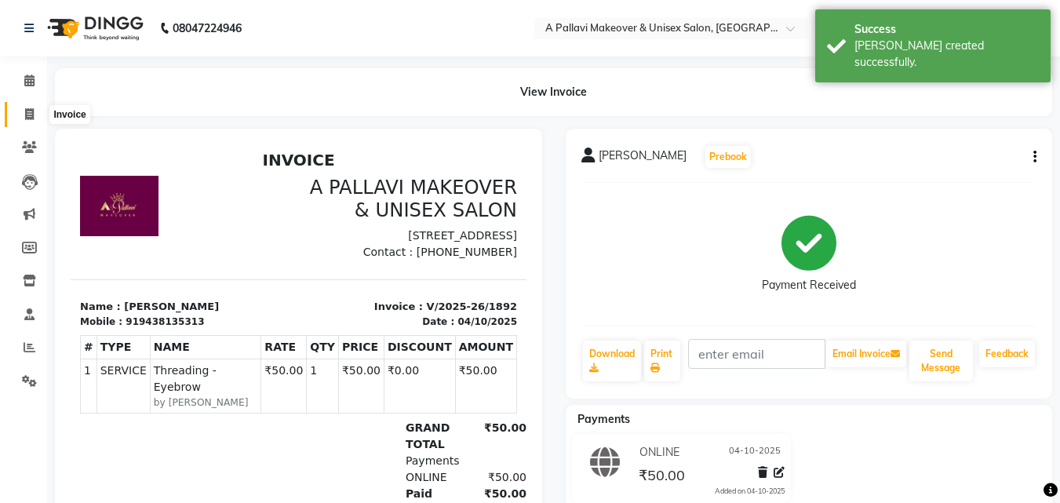
click at [31, 117] on icon at bounding box center [29, 114] width 9 height 12
select select "service"
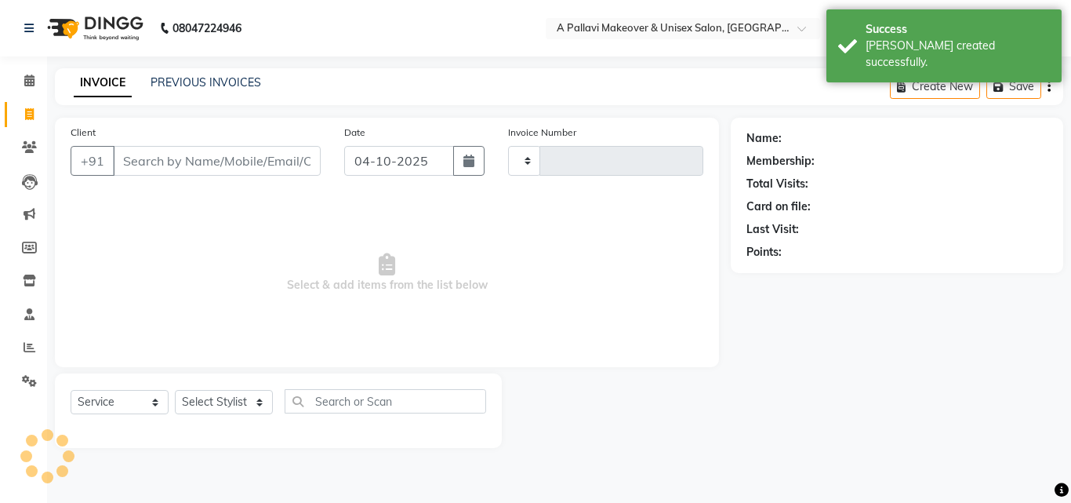
type input "1893"
select select "3573"
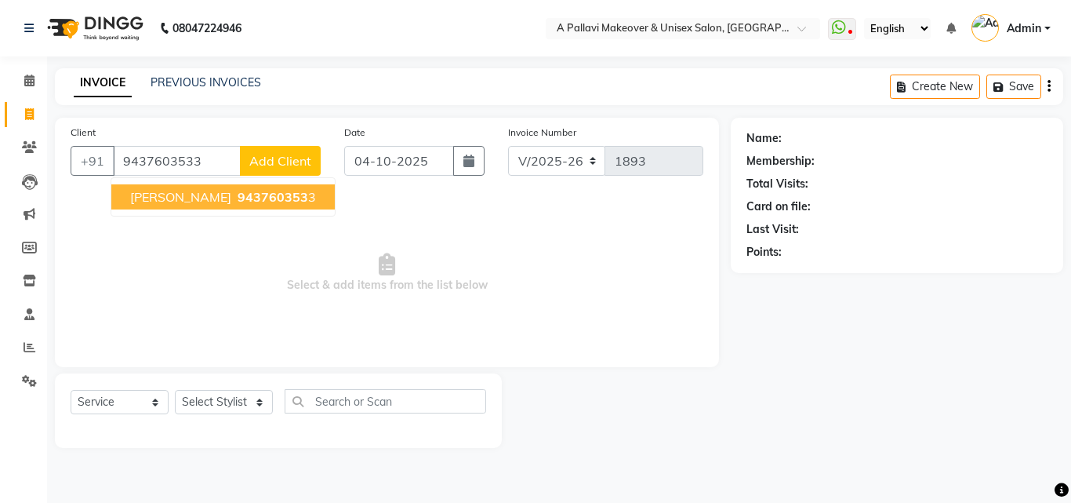
type input "9437603533"
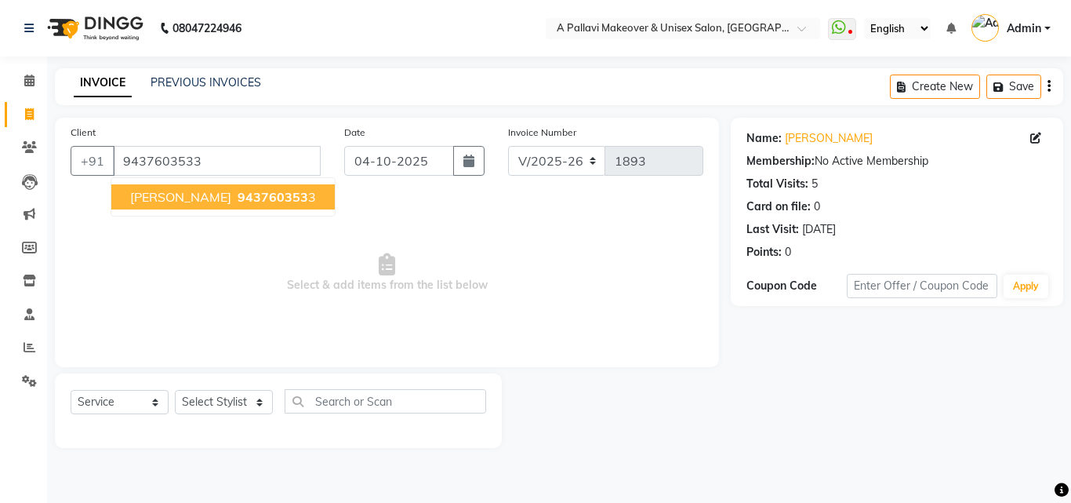
click at [195, 183] on ngb-typeahead-window "[PERSON_NAME] 943760353 3" at bounding box center [223, 196] width 225 height 39
click at [195, 197] on span "[PERSON_NAME]" at bounding box center [180, 197] width 101 height 16
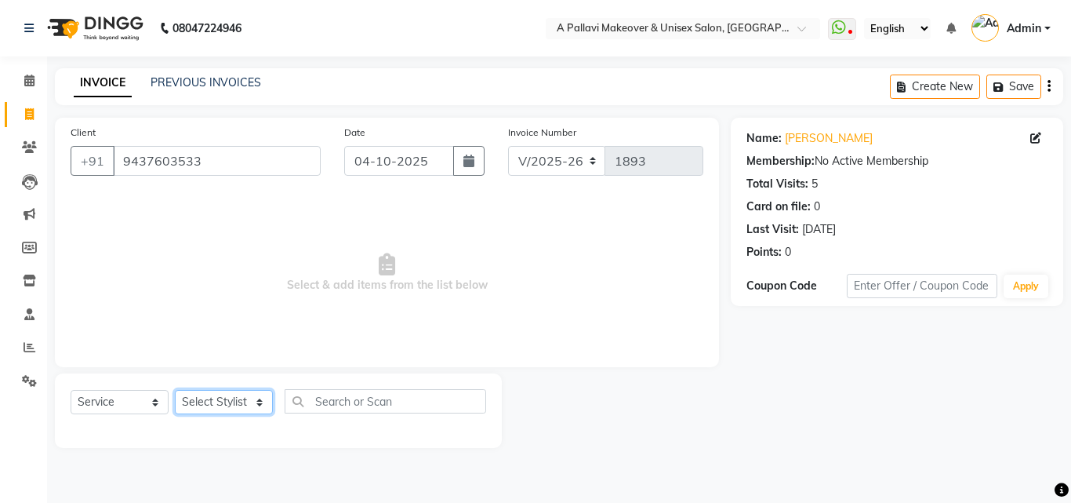
click at [256, 398] on select "Select Stylist [PERSON_NAME] A PALLAVI Archana [PERSON_NAME] [PERSON_NAME] [PER…" at bounding box center [224, 402] width 98 height 24
select select "19459"
click at [175, 390] on select "Select Stylist [PERSON_NAME] A PALLAVI Archana [PERSON_NAME] [PERSON_NAME] [PER…" at bounding box center [224, 402] width 98 height 24
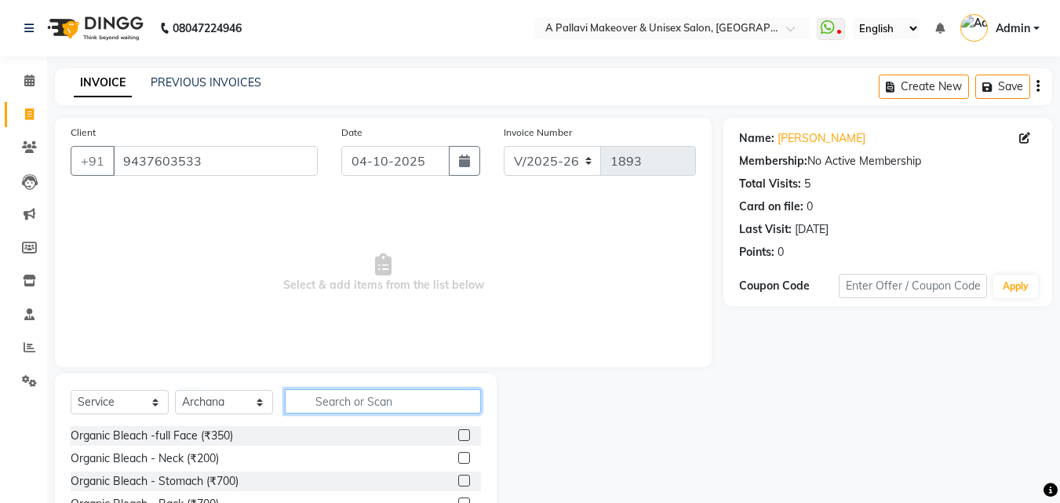
click at [347, 402] on input "text" at bounding box center [383, 401] width 196 height 24
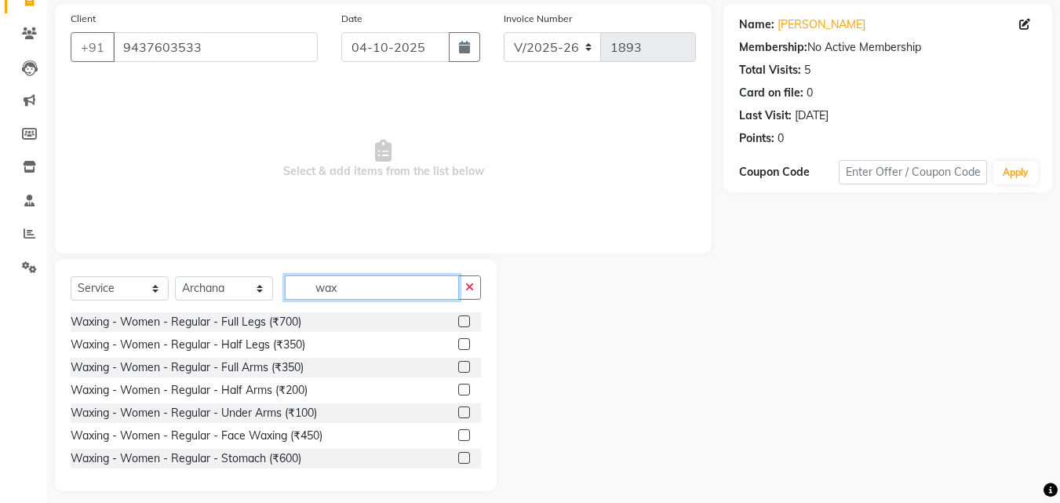
scroll to position [125, 0]
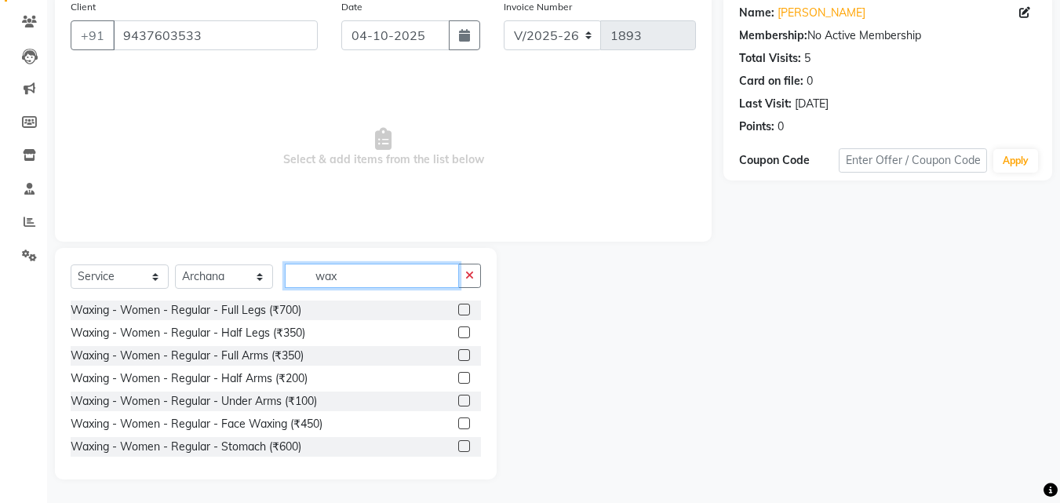
type input "wax"
click at [458, 424] on label at bounding box center [464, 423] width 12 height 12
click at [458, 424] on input "checkbox" at bounding box center [463, 424] width 10 height 10
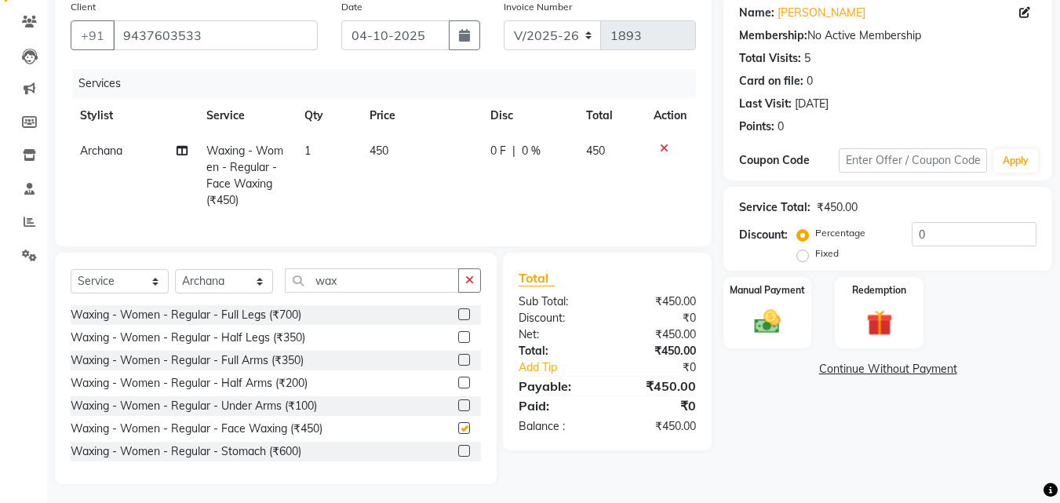
checkbox input "false"
click at [386, 153] on span "450" at bounding box center [378, 151] width 19 height 14
select select "19459"
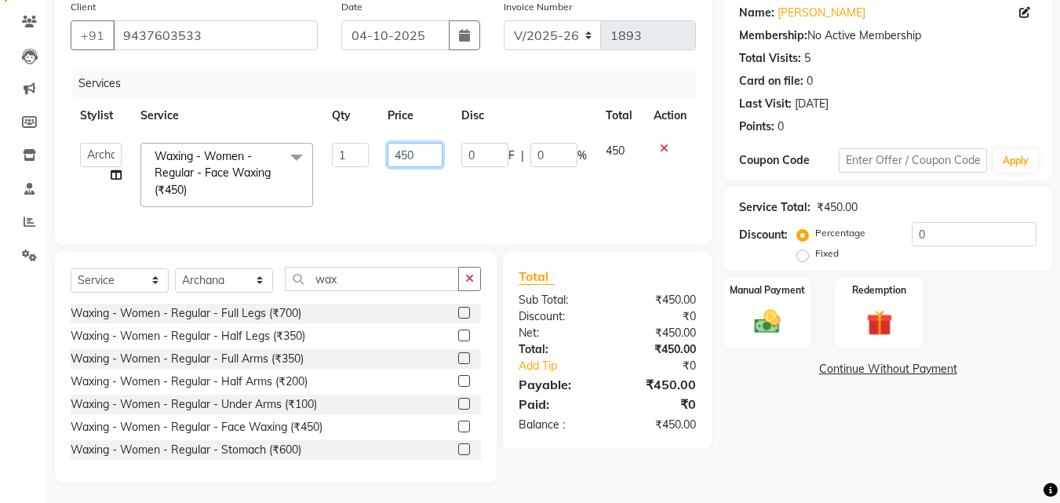
click at [415, 155] on input "450" at bounding box center [414, 155] width 54 height 24
type input "4"
type input "100"
click at [472, 287] on button "button" at bounding box center [469, 279] width 23 height 24
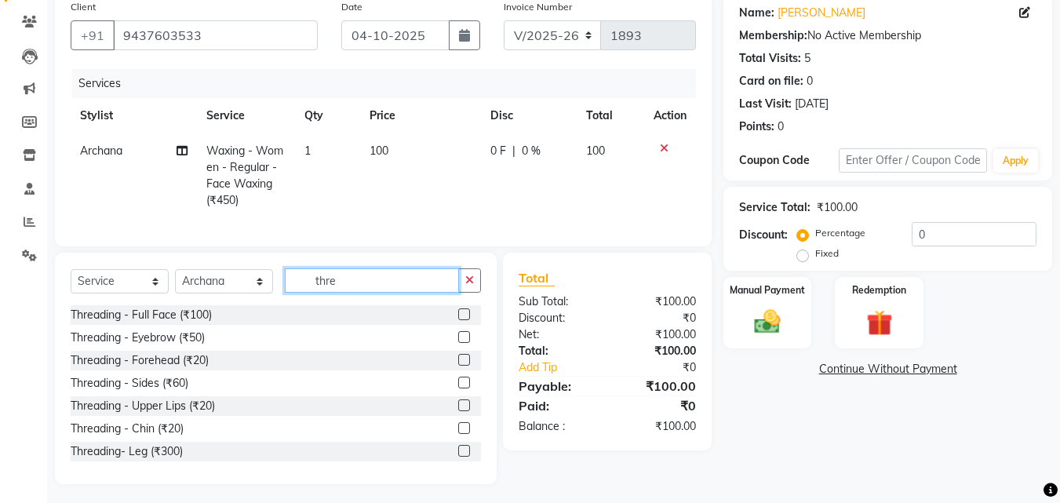
type input "thre"
click at [458, 343] on label at bounding box center [464, 337] width 12 height 12
click at [458, 343] on input "checkbox" at bounding box center [463, 338] width 10 height 10
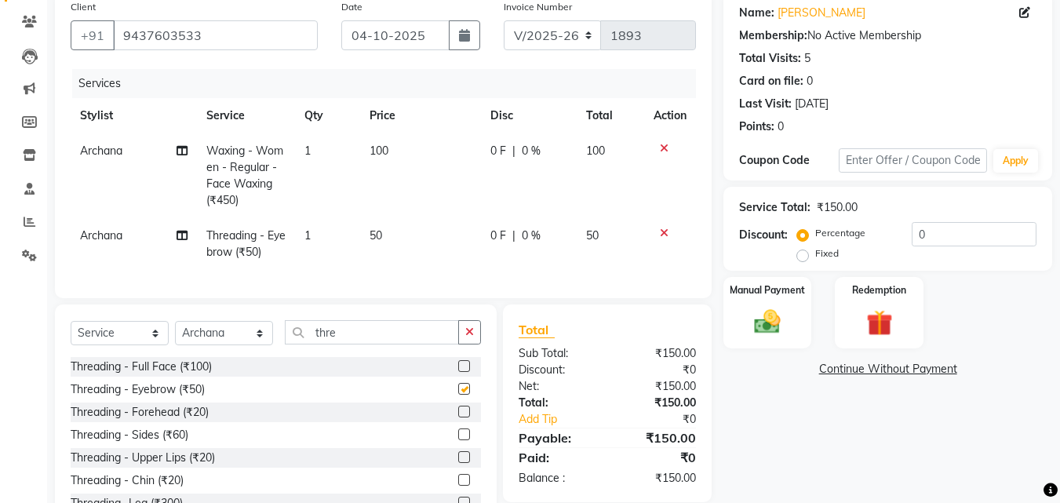
checkbox input "false"
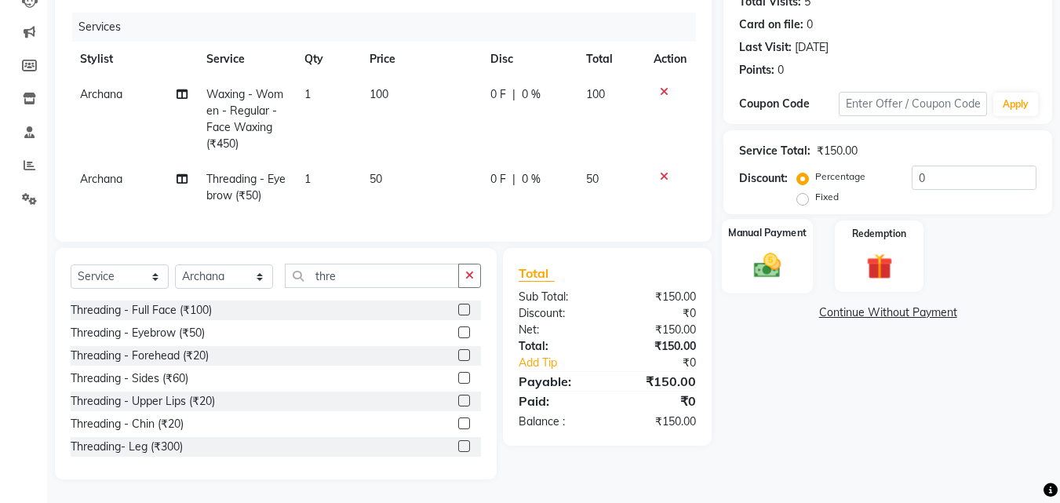
click at [751, 249] on img at bounding box center [767, 264] width 44 height 31
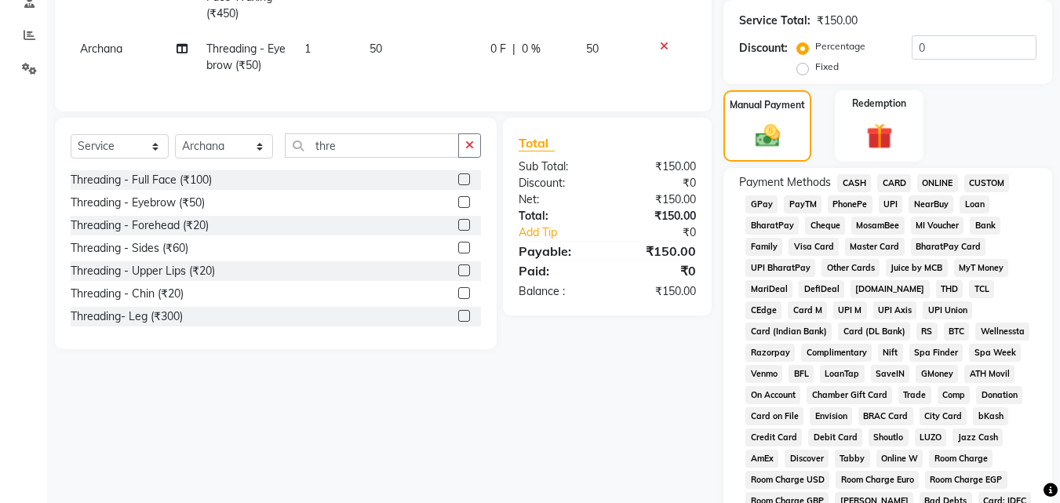
scroll to position [300, 0]
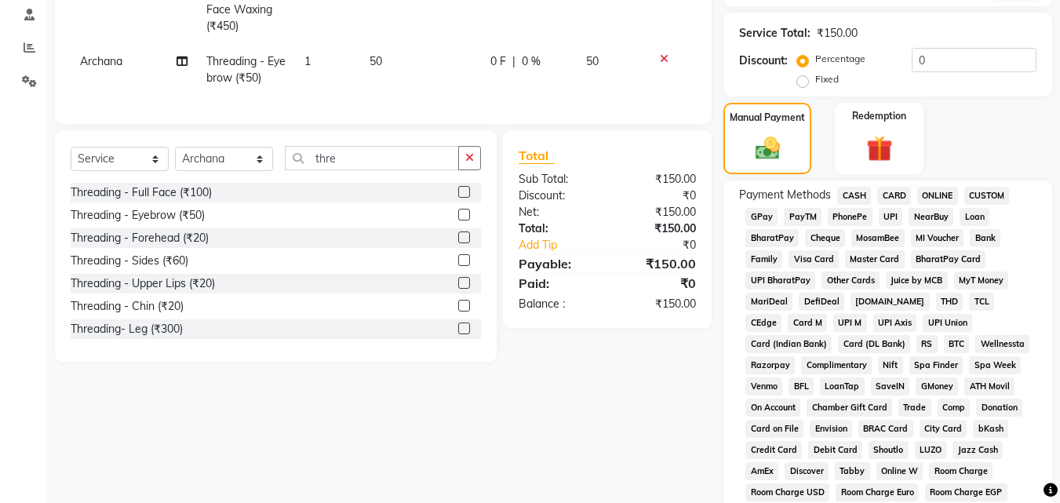
click at [848, 192] on span "CASH" at bounding box center [854, 196] width 34 height 18
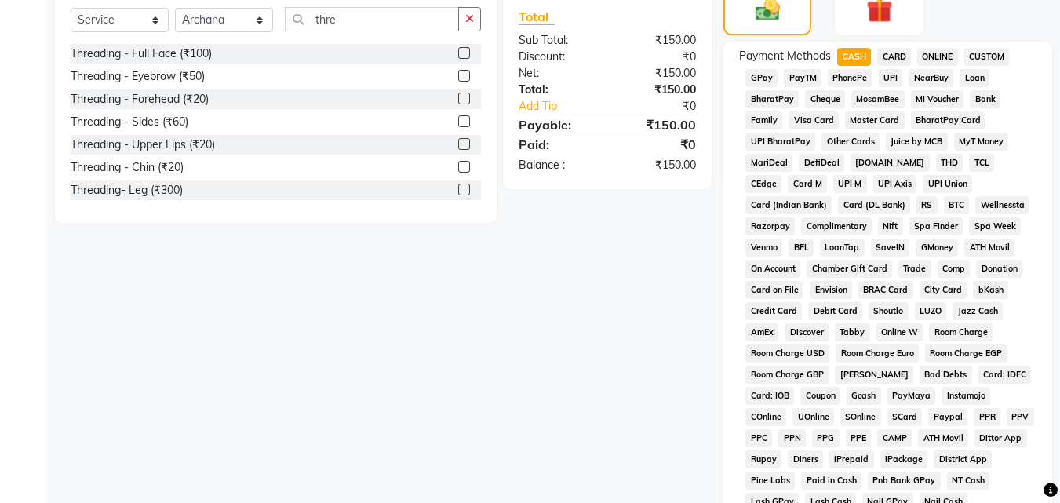
scroll to position [696, 0]
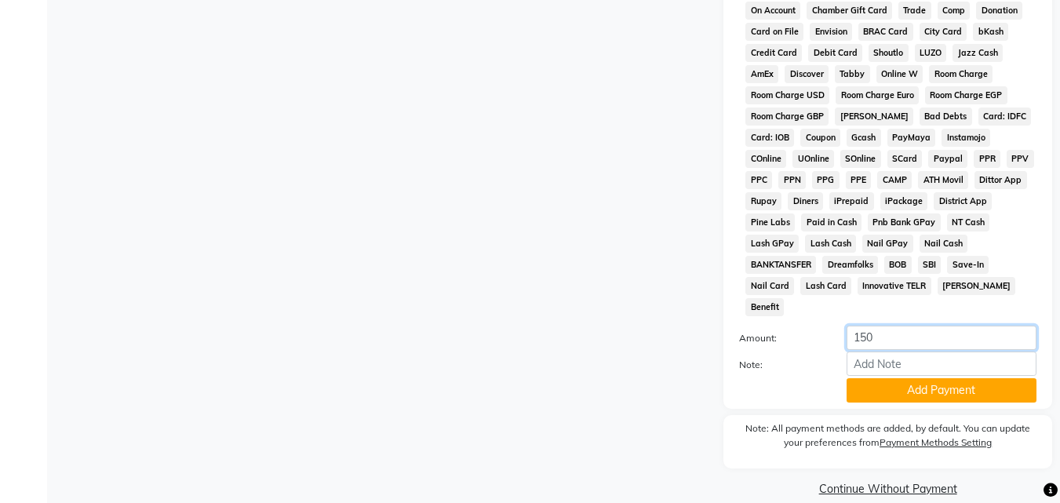
click at [879, 325] on input "150" at bounding box center [941, 337] width 190 height 24
type input "100"
click at [911, 378] on button "Add Payment" at bounding box center [941, 390] width 190 height 24
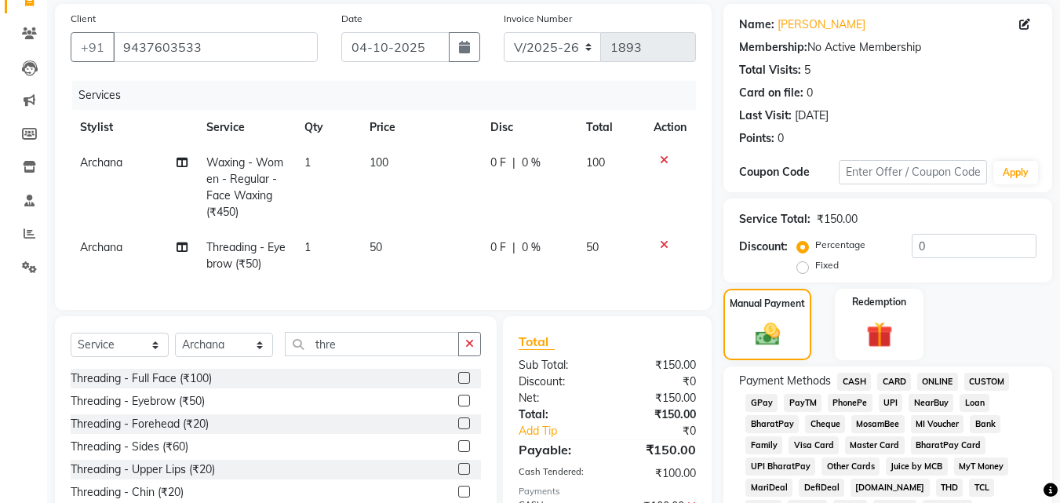
scroll to position [75, 0]
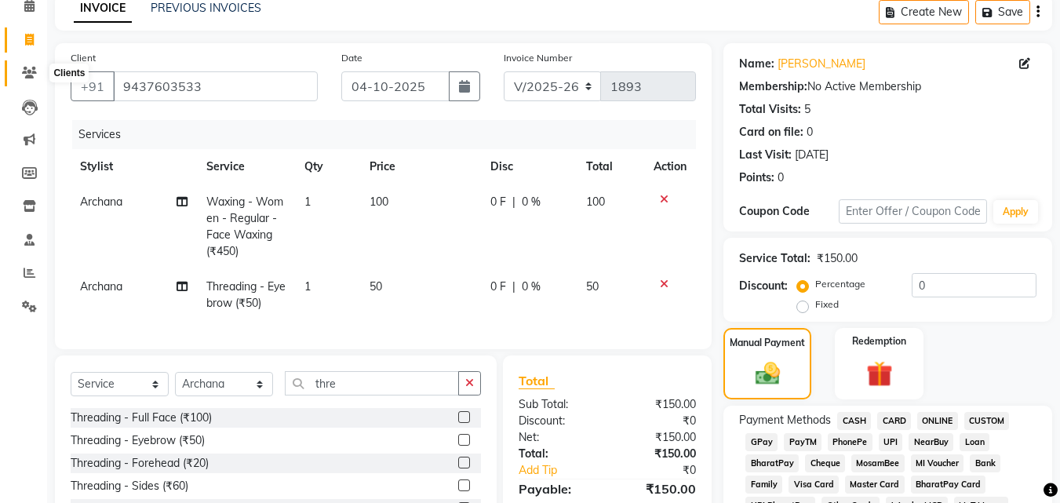
click at [31, 71] on icon at bounding box center [29, 73] width 15 height 12
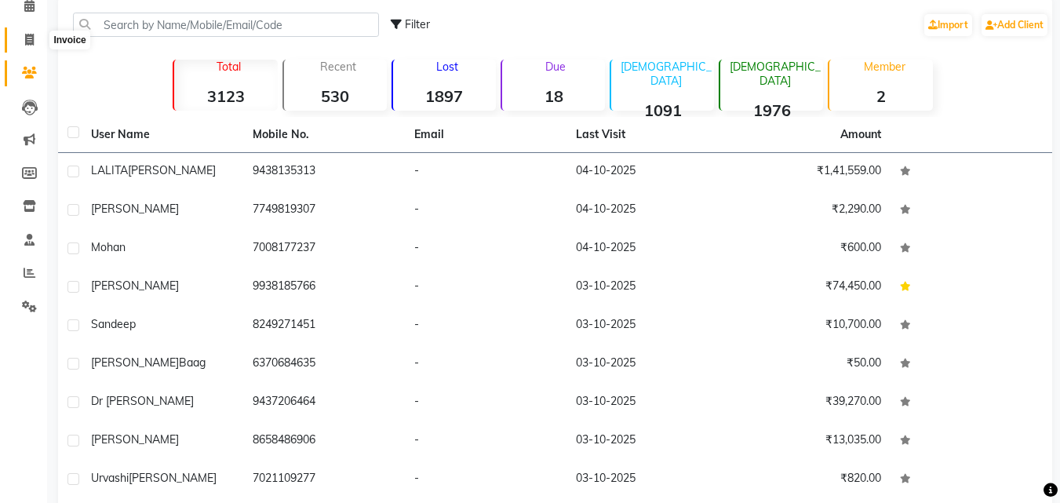
click at [23, 45] on span at bounding box center [29, 40] width 27 height 18
select select "service"
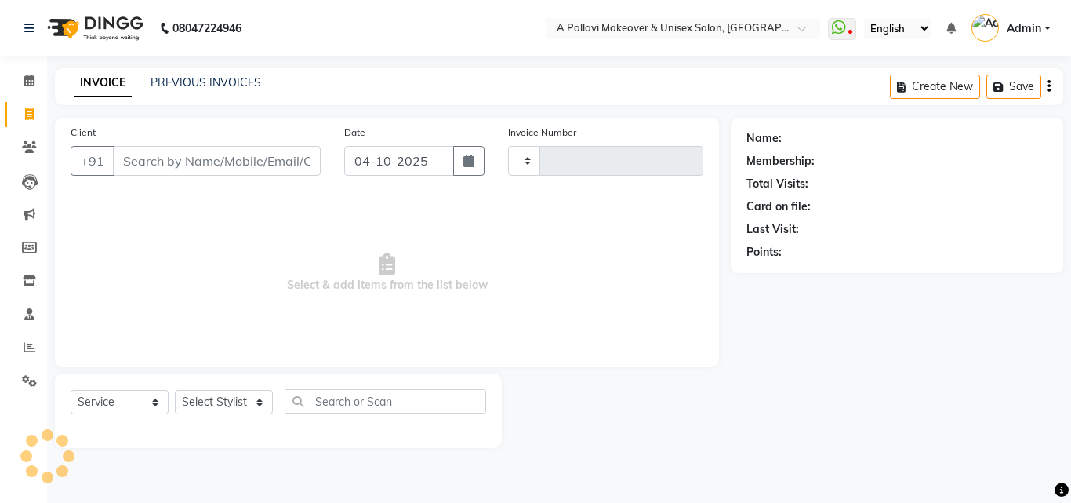
type input "1893"
select select "3573"
click at [209, 79] on link "PREVIOUS INVOICES" at bounding box center [206, 82] width 111 height 14
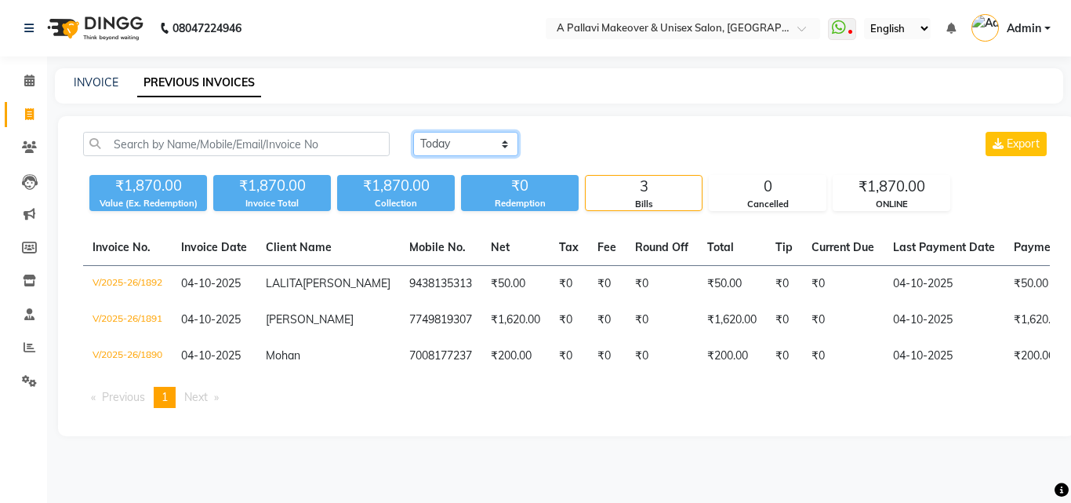
click at [442, 140] on select "[DATE] [DATE] Custom Range" at bounding box center [465, 144] width 105 height 24
click at [577, 115] on main "INVOICE PREVIOUS INVOICES [DATE] [DATE] Custom Range Export ₹1,870.00 Value (Ex…" at bounding box center [559, 263] width 1024 height 391
click at [83, 82] on link "INVOICE" at bounding box center [96, 82] width 45 height 14
select select "service"
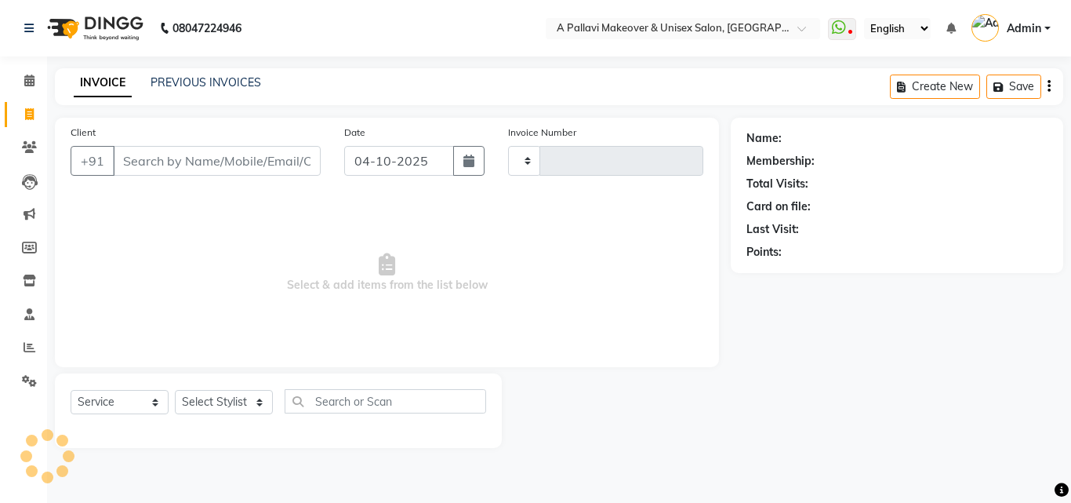
type input "1893"
select select "3573"
click at [33, 348] on icon at bounding box center [30, 347] width 12 height 12
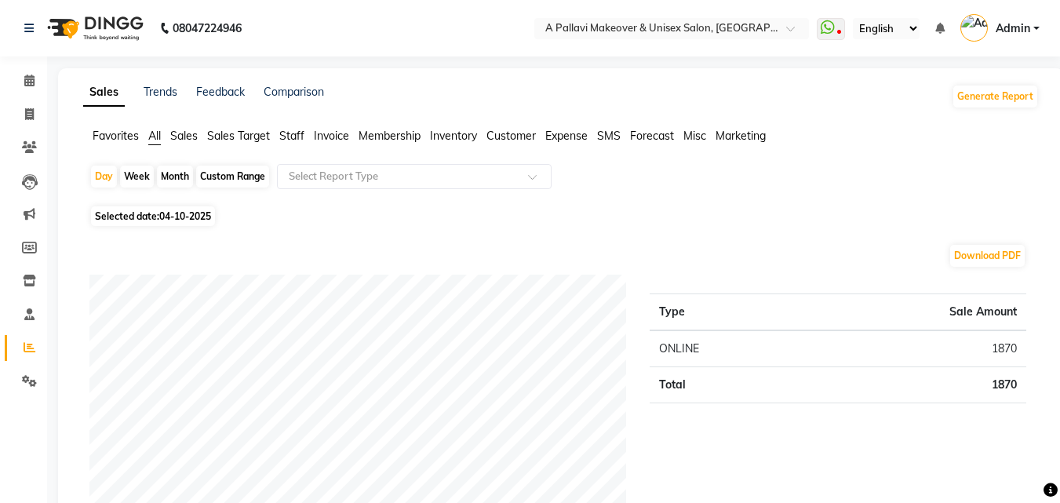
click at [171, 171] on div "Month" at bounding box center [175, 176] width 36 height 22
select select "10"
select select "2025"
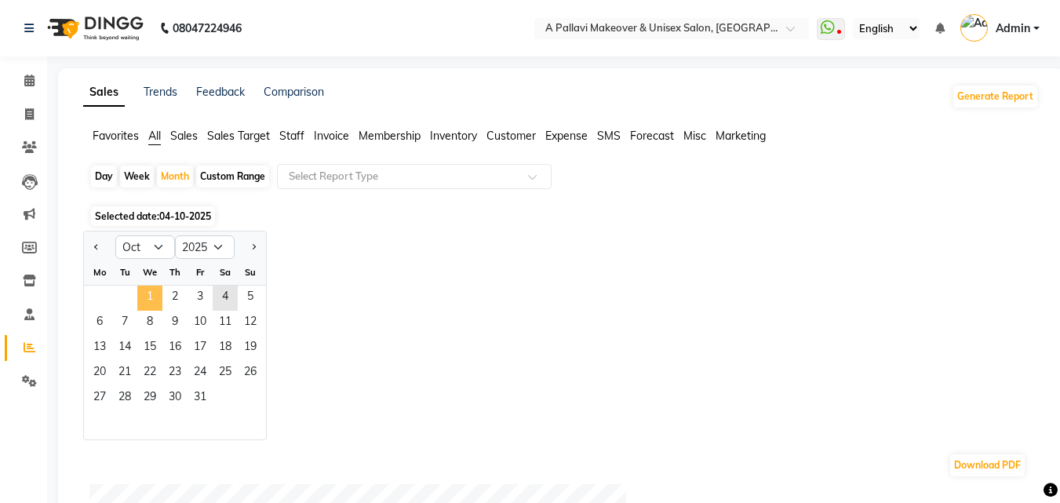
click at [150, 298] on span "1" at bounding box center [149, 297] width 25 height 25
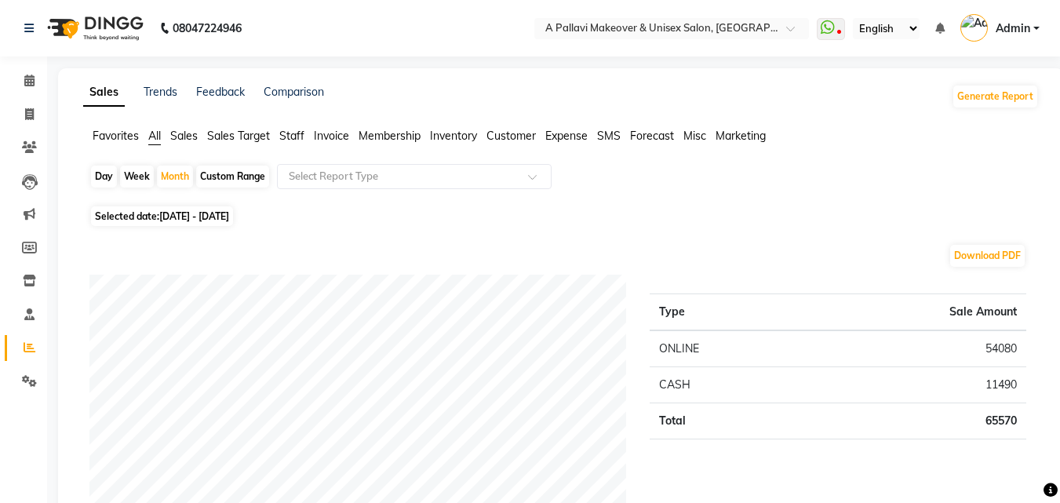
click at [292, 130] on span "Staff" at bounding box center [291, 136] width 25 height 14
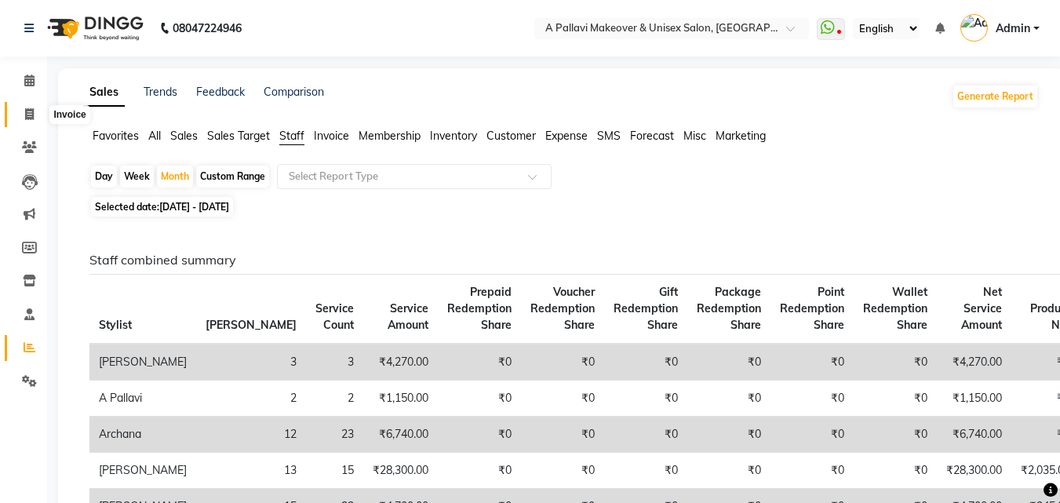
click at [27, 115] on icon at bounding box center [29, 114] width 9 height 12
select select "service"
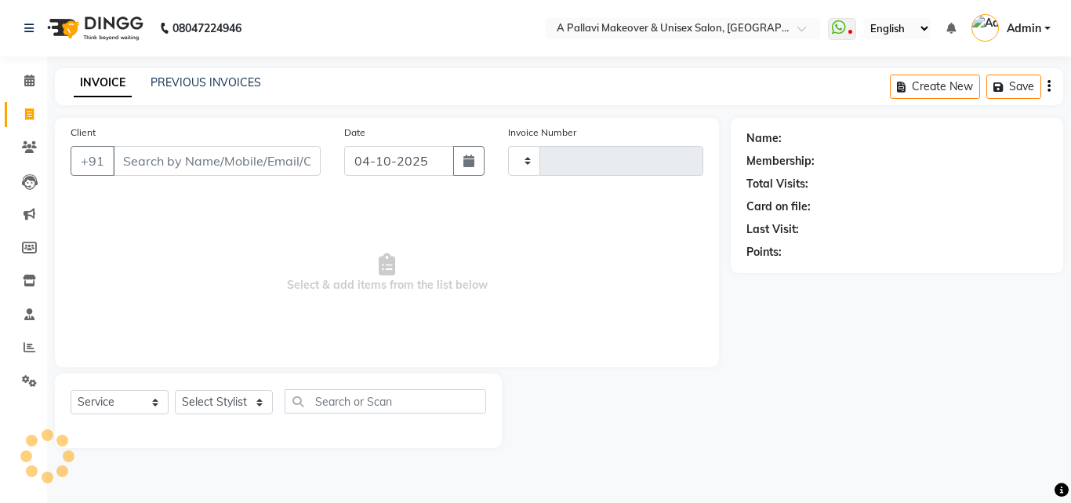
type input "1893"
select select "3573"
